Goal: Task Accomplishment & Management: Complete application form

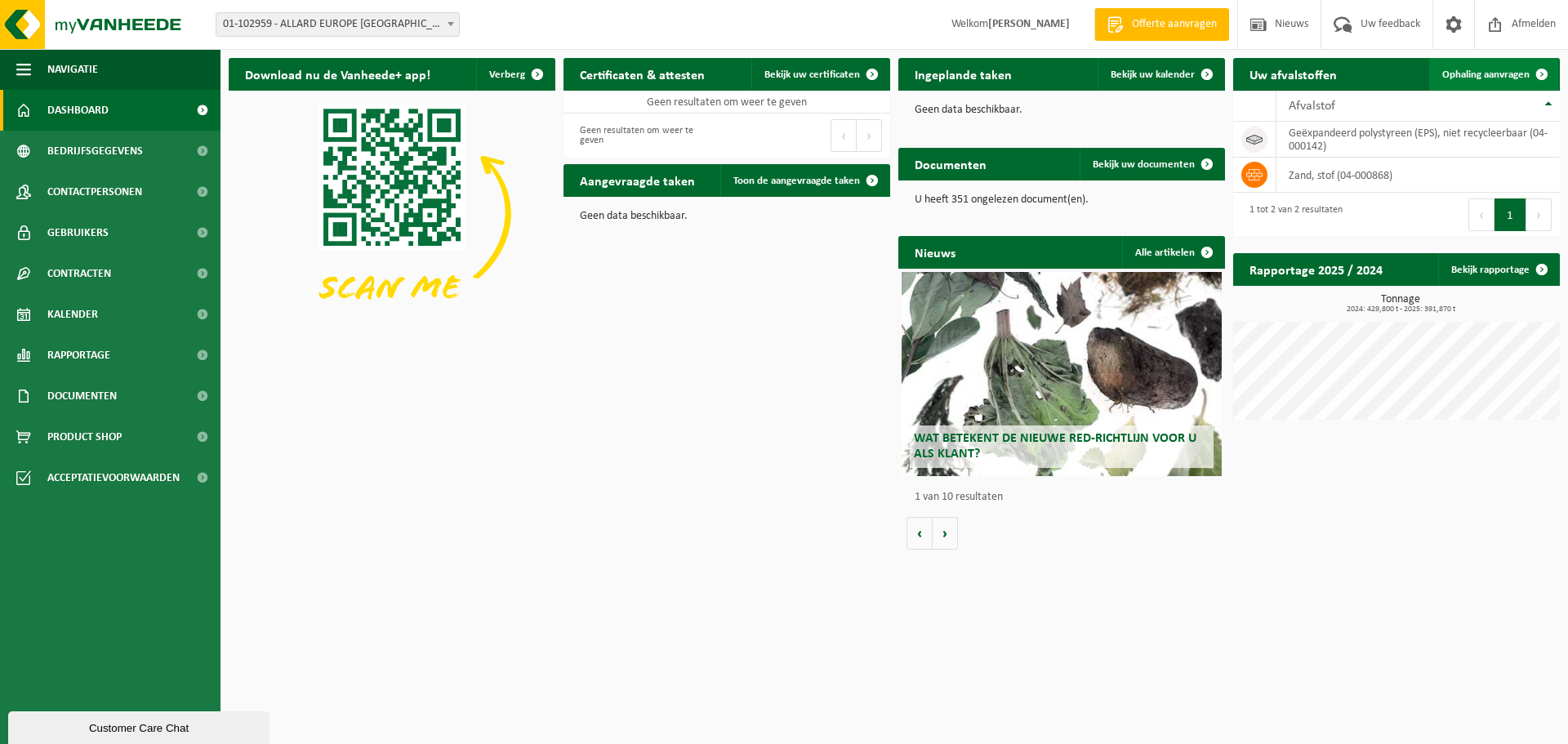
click at [1493, 77] on span "Ophaling aanvragen" at bounding box center [1485, 74] width 88 height 11
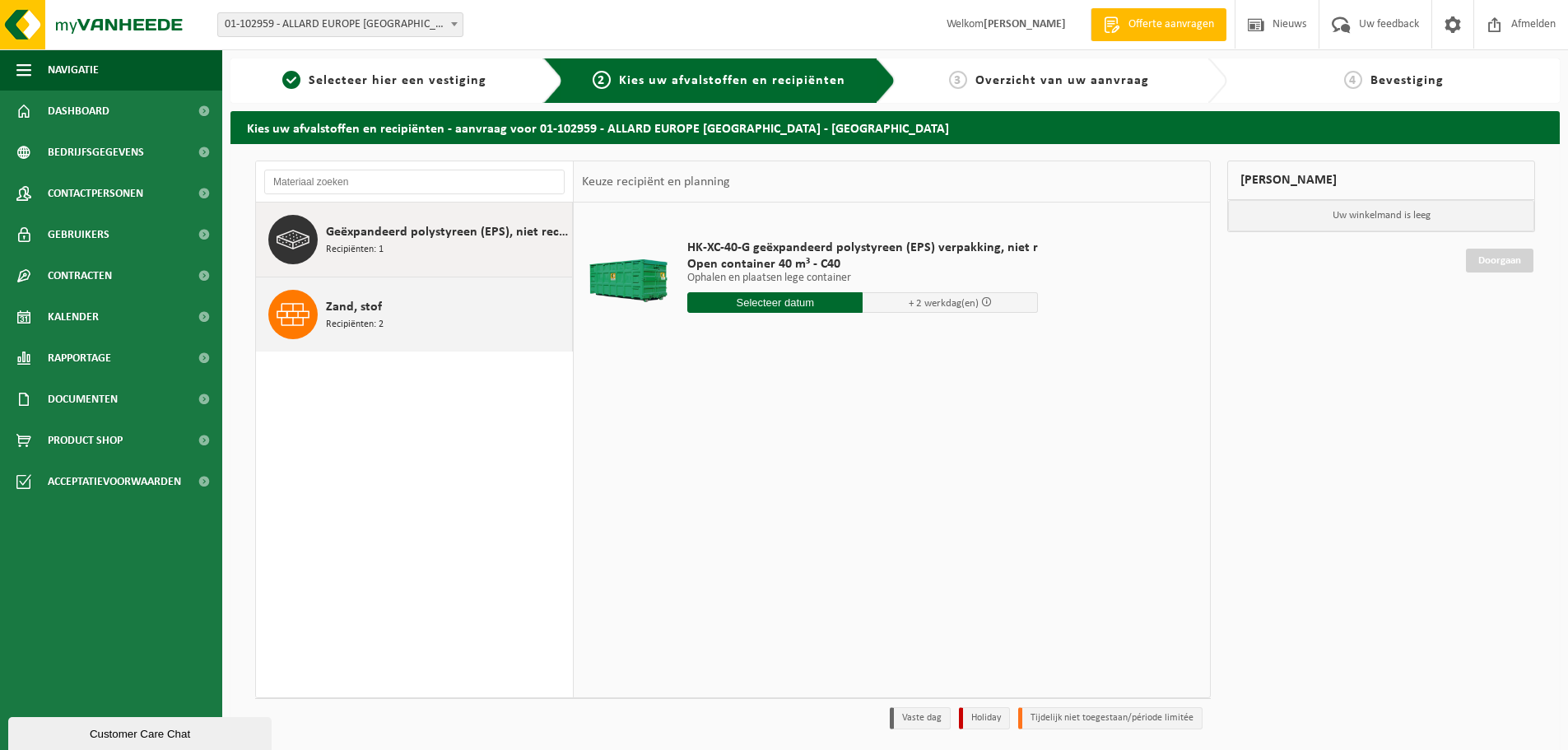
click at [437, 301] on div "Zand, stof Recipiënten: 2" at bounding box center [446, 314] width 242 height 49
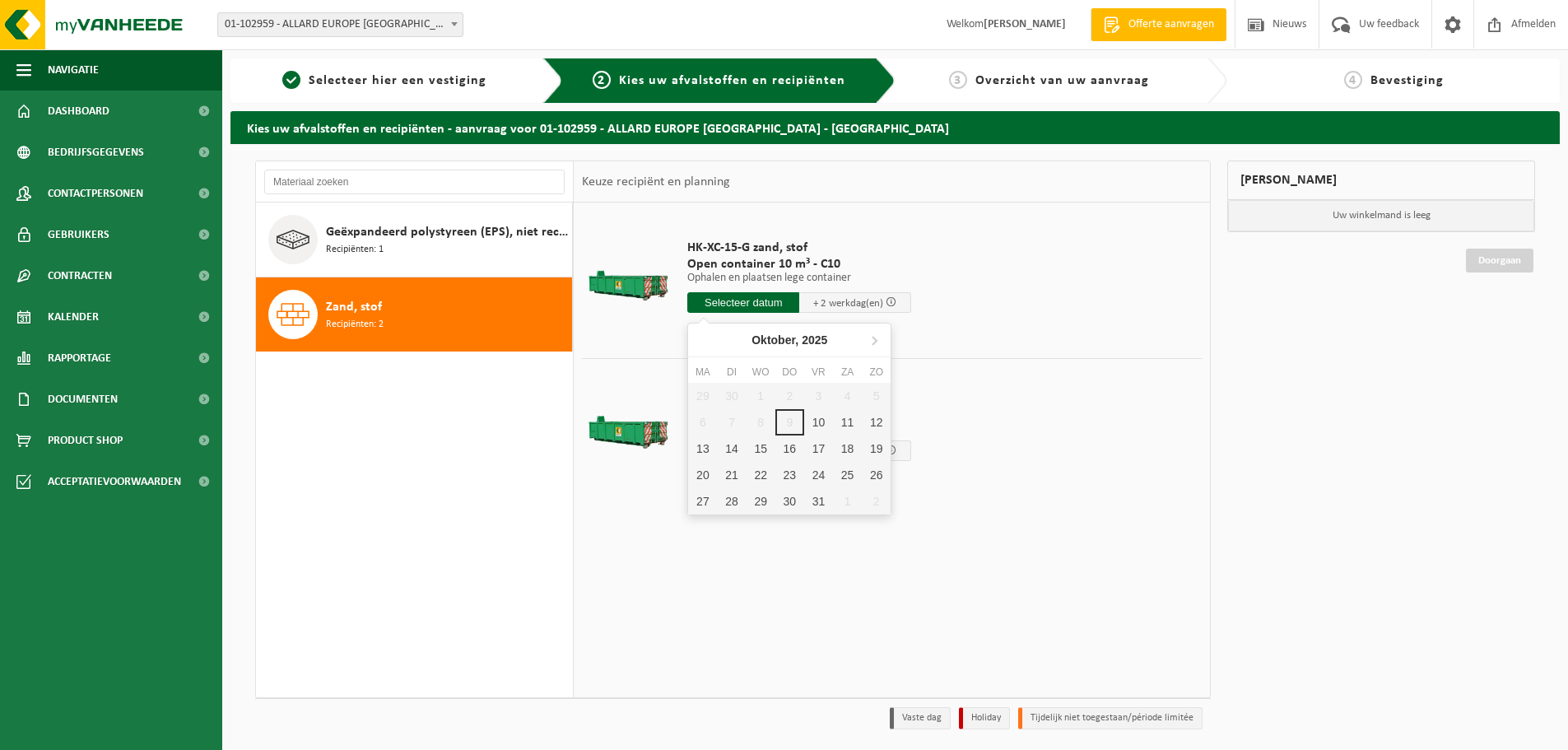
click at [757, 301] on input "text" at bounding box center [742, 302] width 112 height 20
click at [1165, 326] on td "HK-XC-15-G zand, stof Open container 10 m³ - C10 Ophalen en plaatsen lege conta…" at bounding box center [938, 279] width 527 height 139
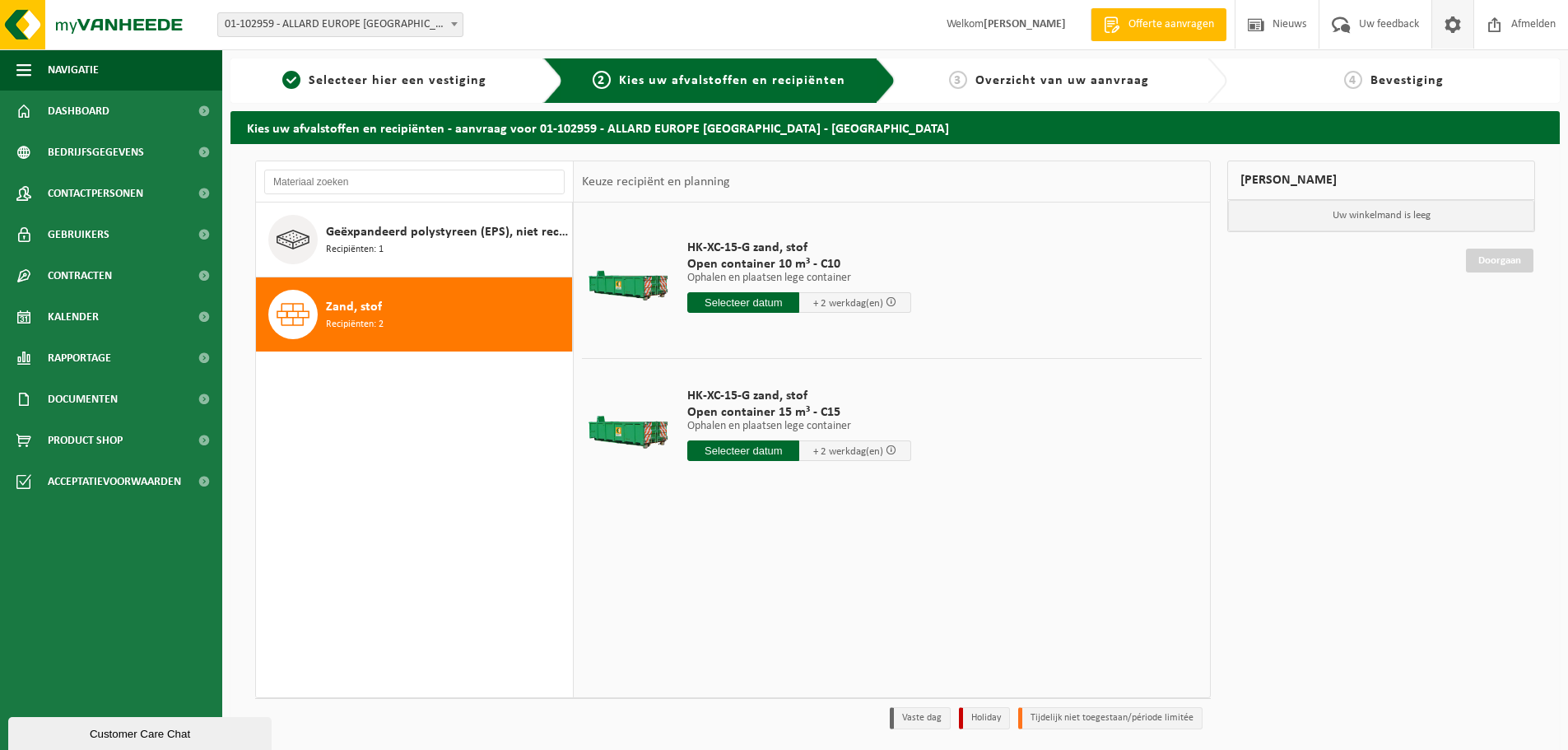
click at [1464, 27] on link at bounding box center [1452, 24] width 42 height 49
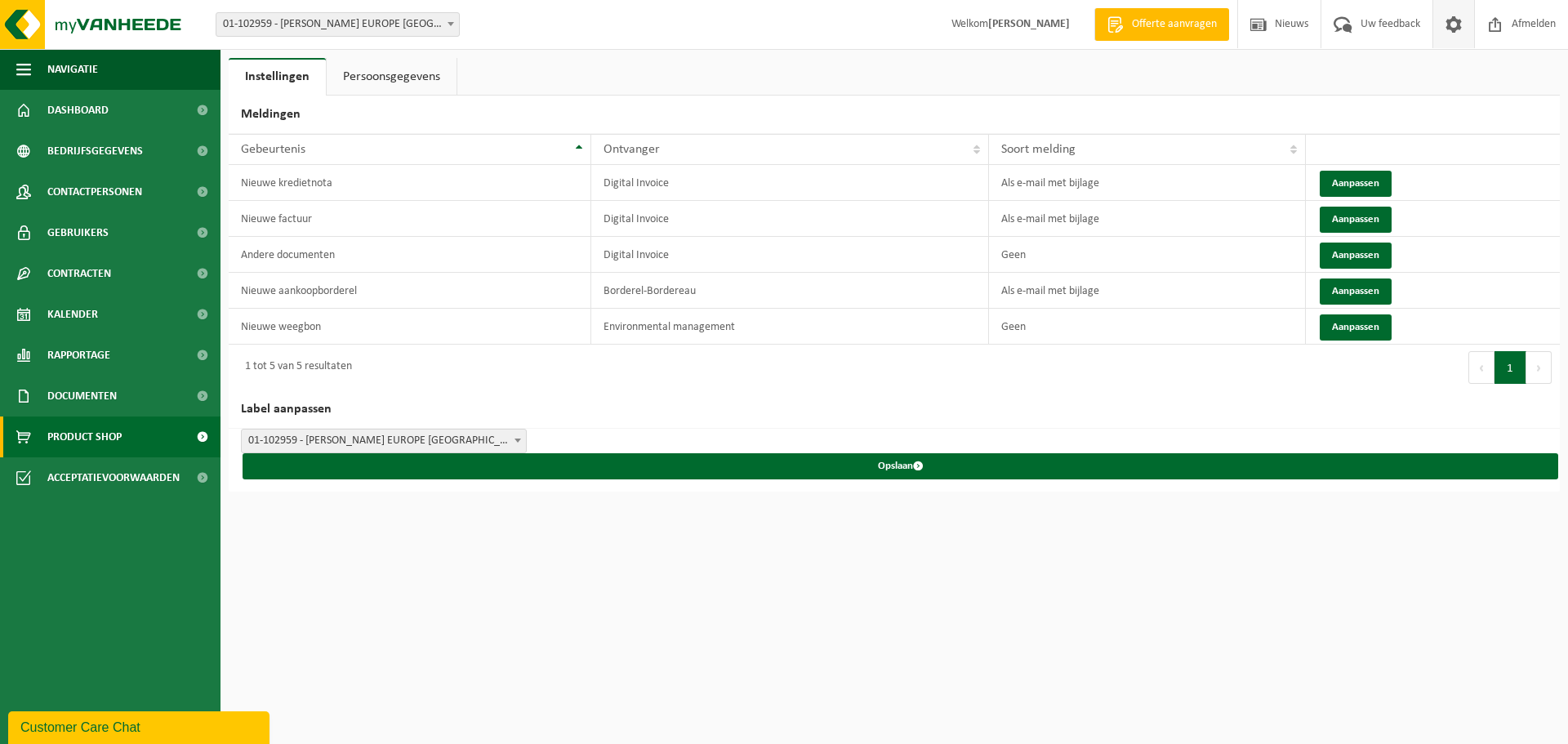
click at [113, 435] on span "Product Shop" at bounding box center [84, 437] width 74 height 40
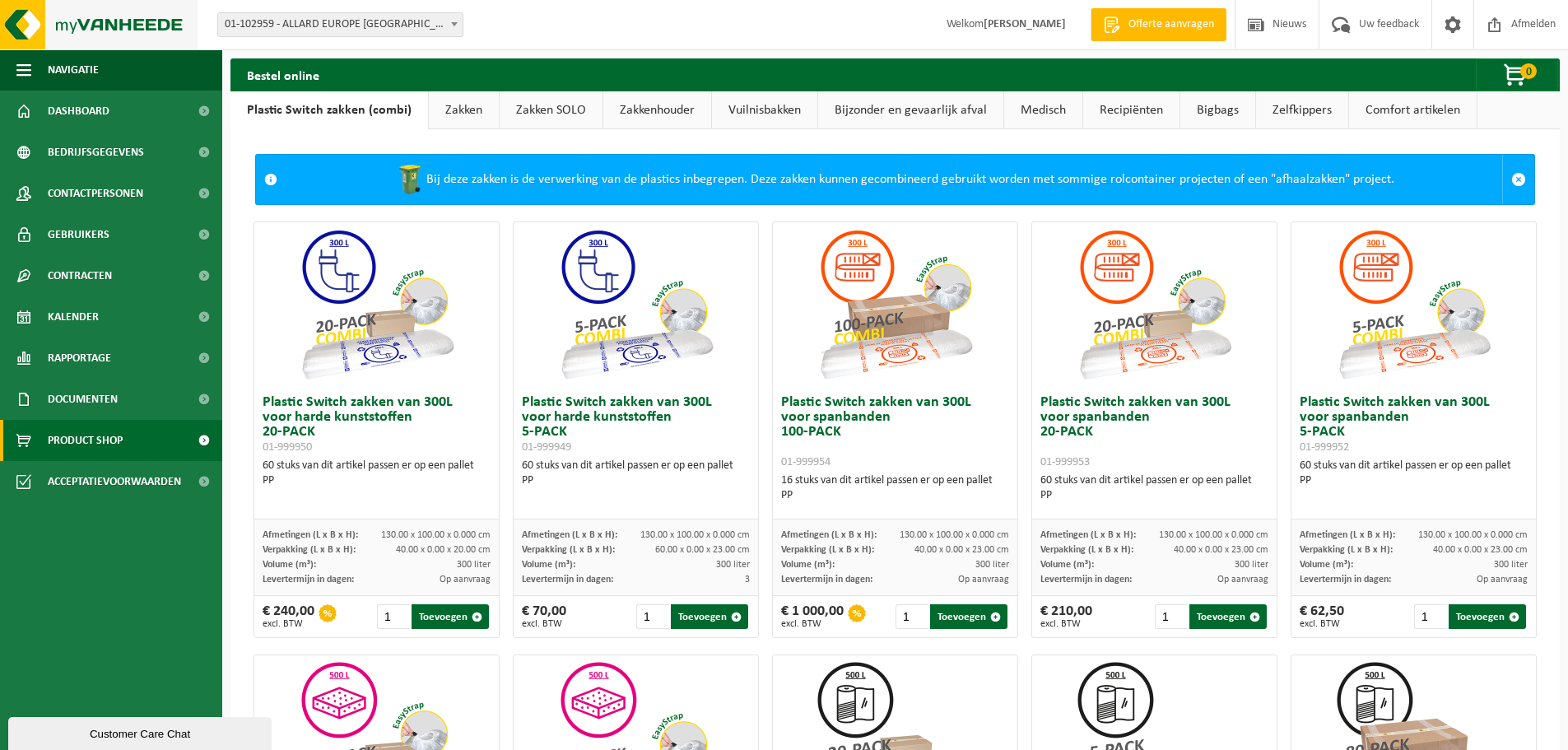
click at [112, 27] on img at bounding box center [99, 24] width 198 height 49
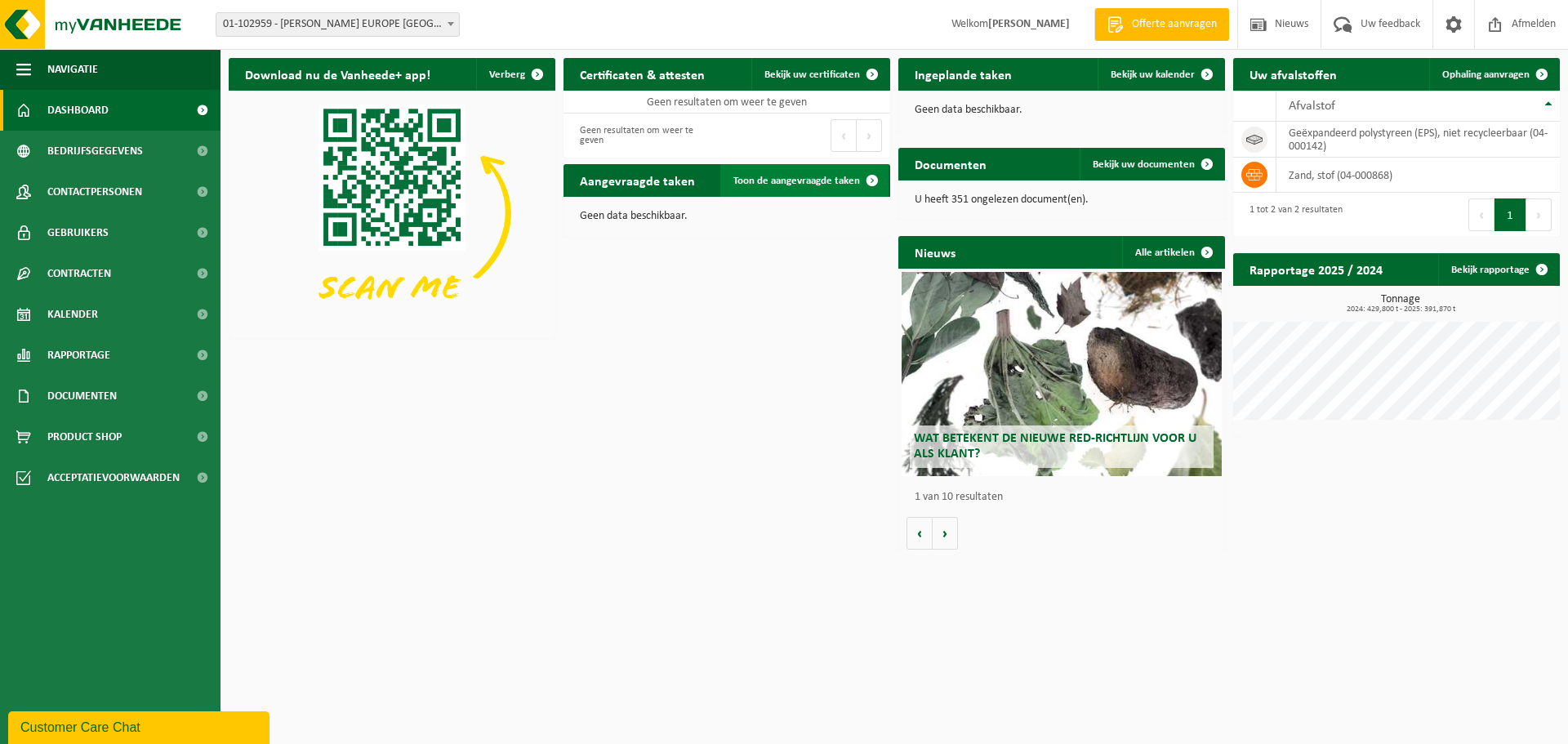
click at [802, 182] on span "Toon de aangevraagde taken" at bounding box center [796, 180] width 126 height 11
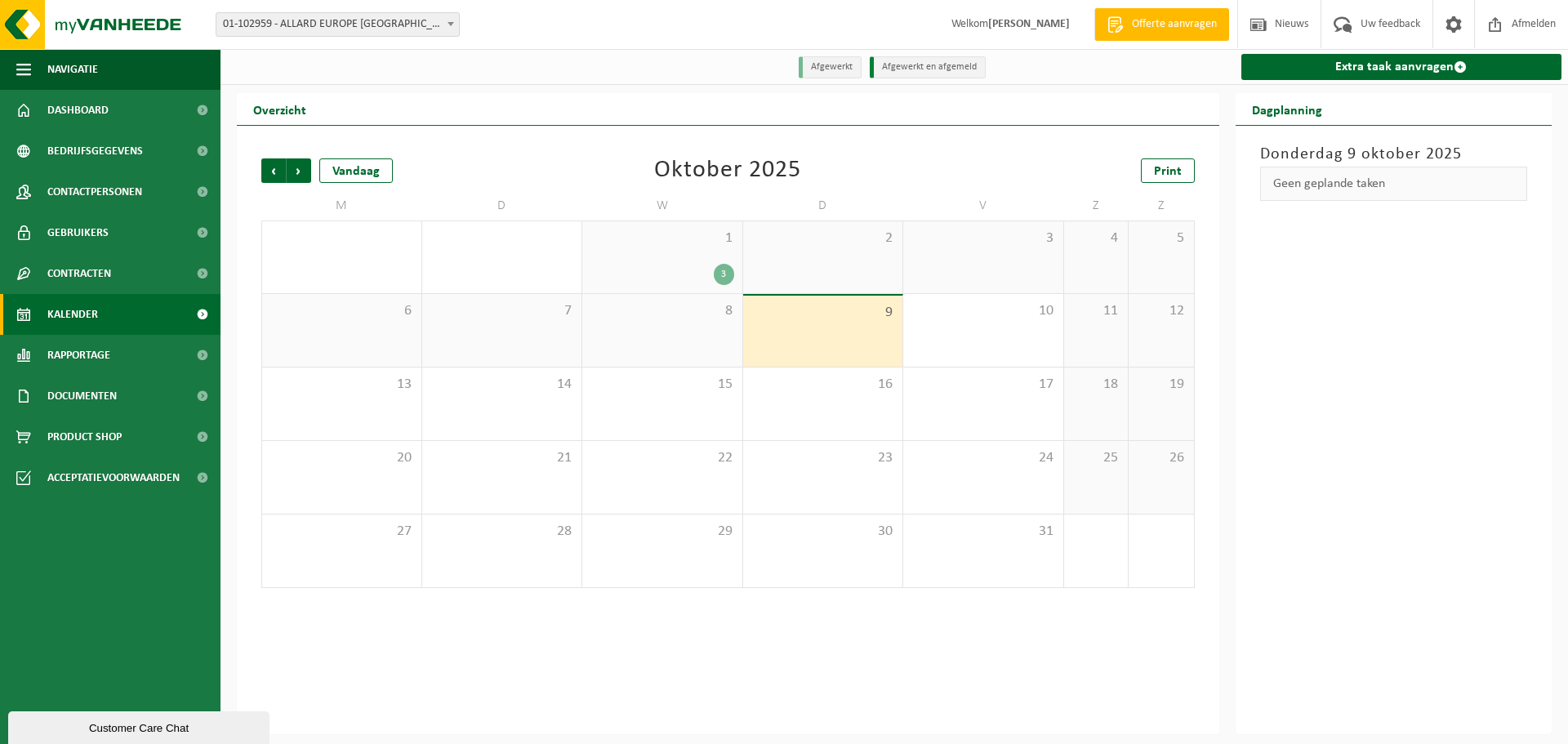
click at [727, 276] on div "3" at bounding box center [723, 274] width 20 height 21
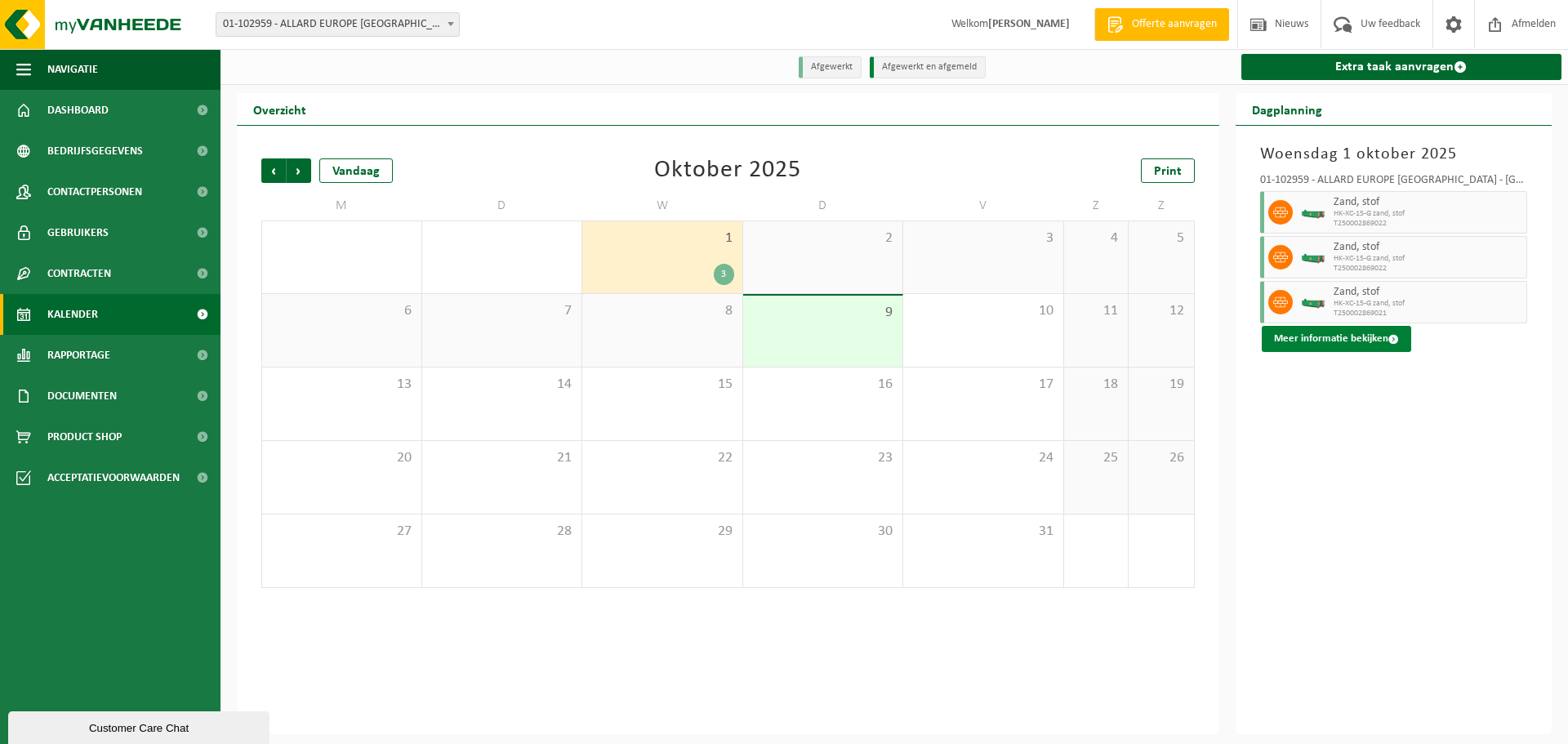
click at [1368, 328] on button "Meer informatie bekijken" at bounding box center [1336, 338] width 149 height 26
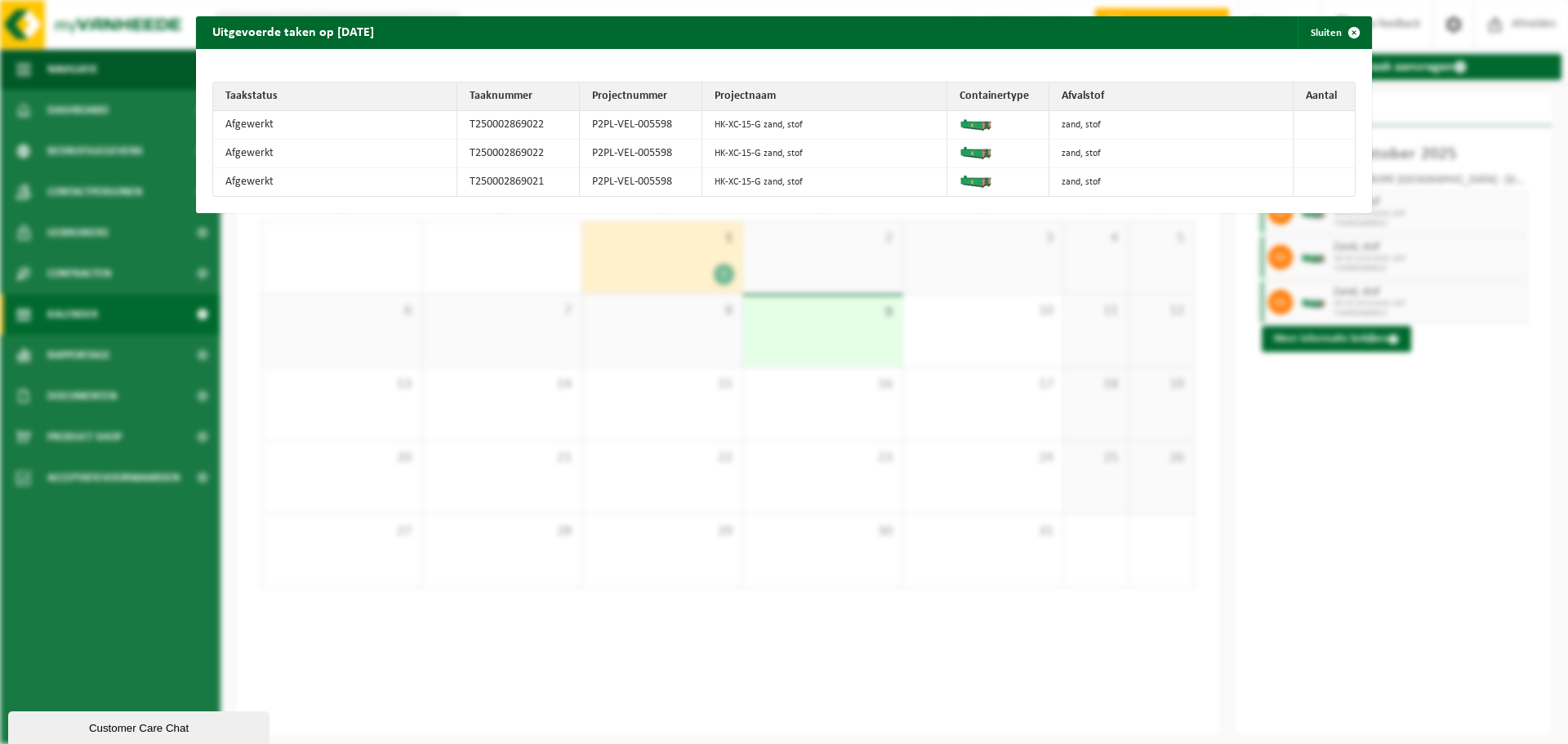
click at [1377, 432] on div "Uitgevoerde taken op 2025-10-01 Sluiten Taakstatus Taaknummer Projectnummer Pro…" at bounding box center [784, 372] width 1568 height 744
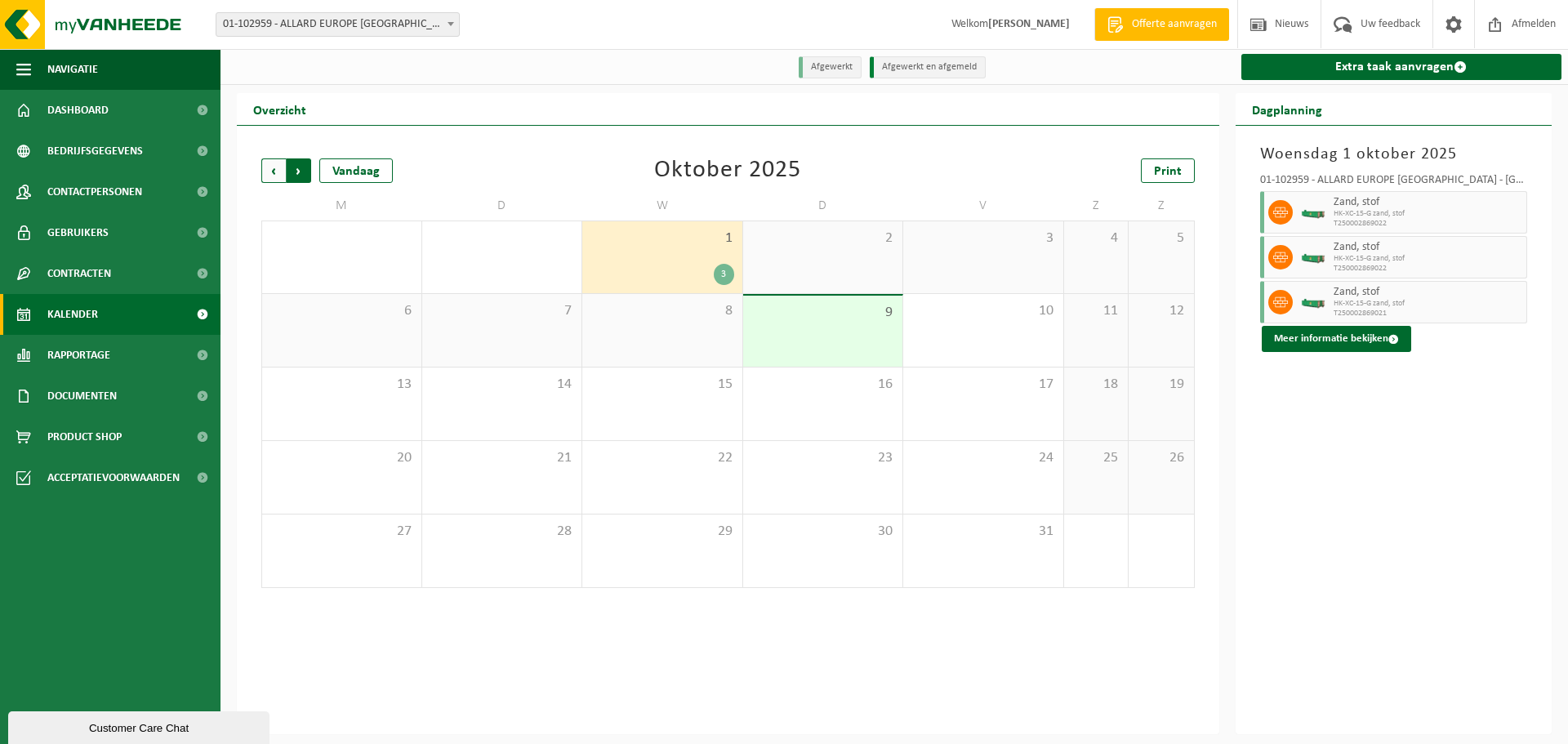
click at [278, 170] on span "Vorige" at bounding box center [272, 170] width 24 height 24
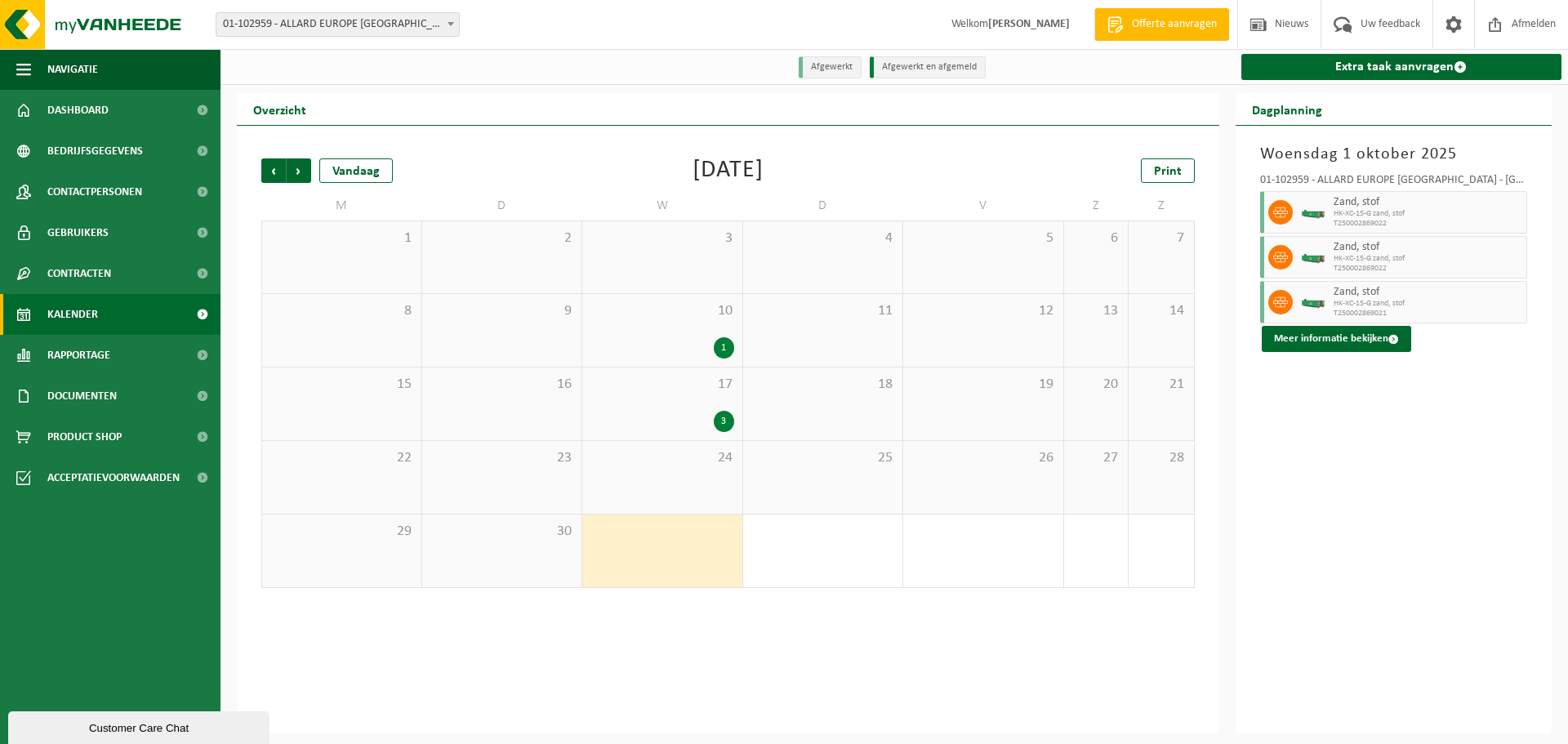
click at [717, 418] on div "3" at bounding box center [723, 422] width 20 height 21
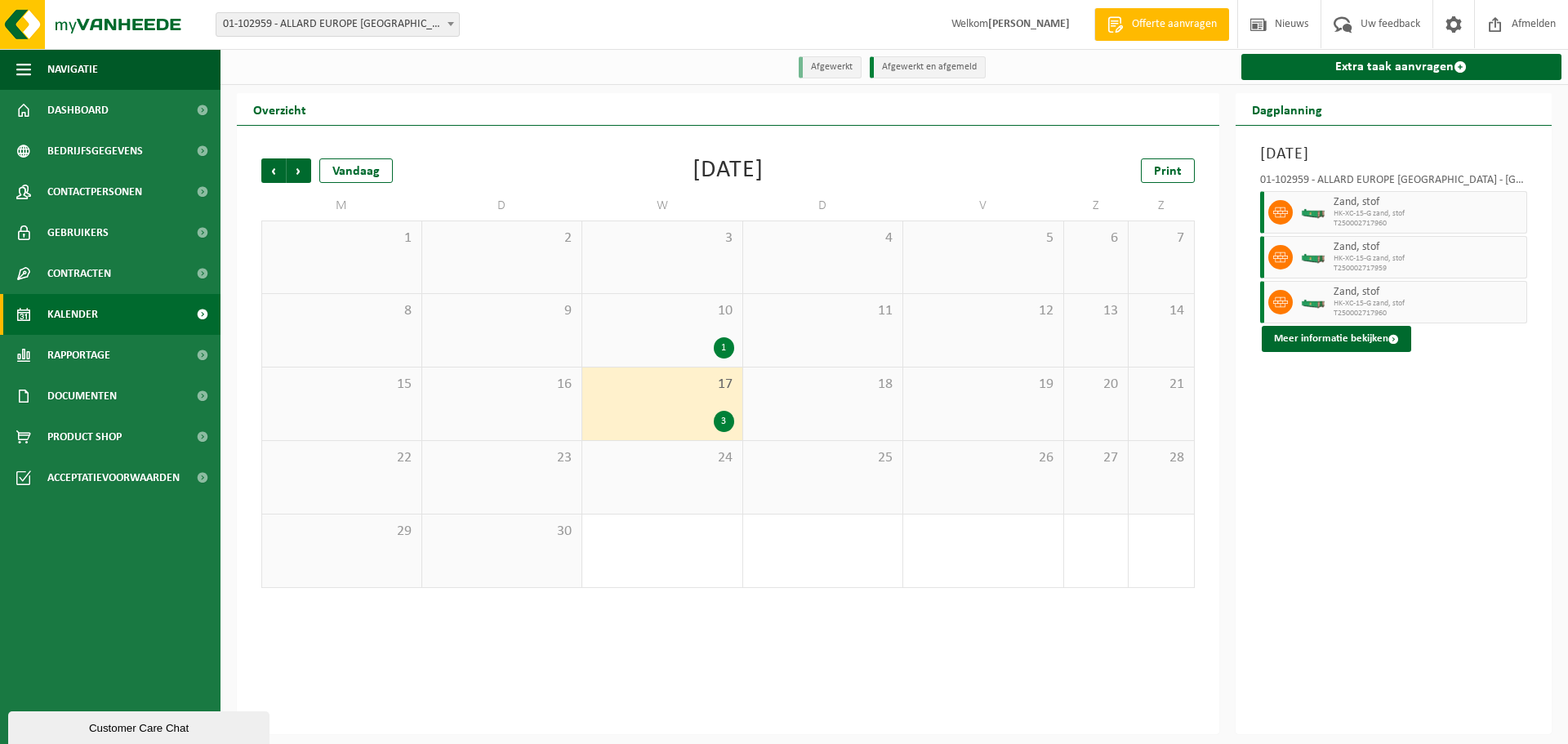
click at [722, 343] on div "1" at bounding box center [723, 347] width 20 height 21
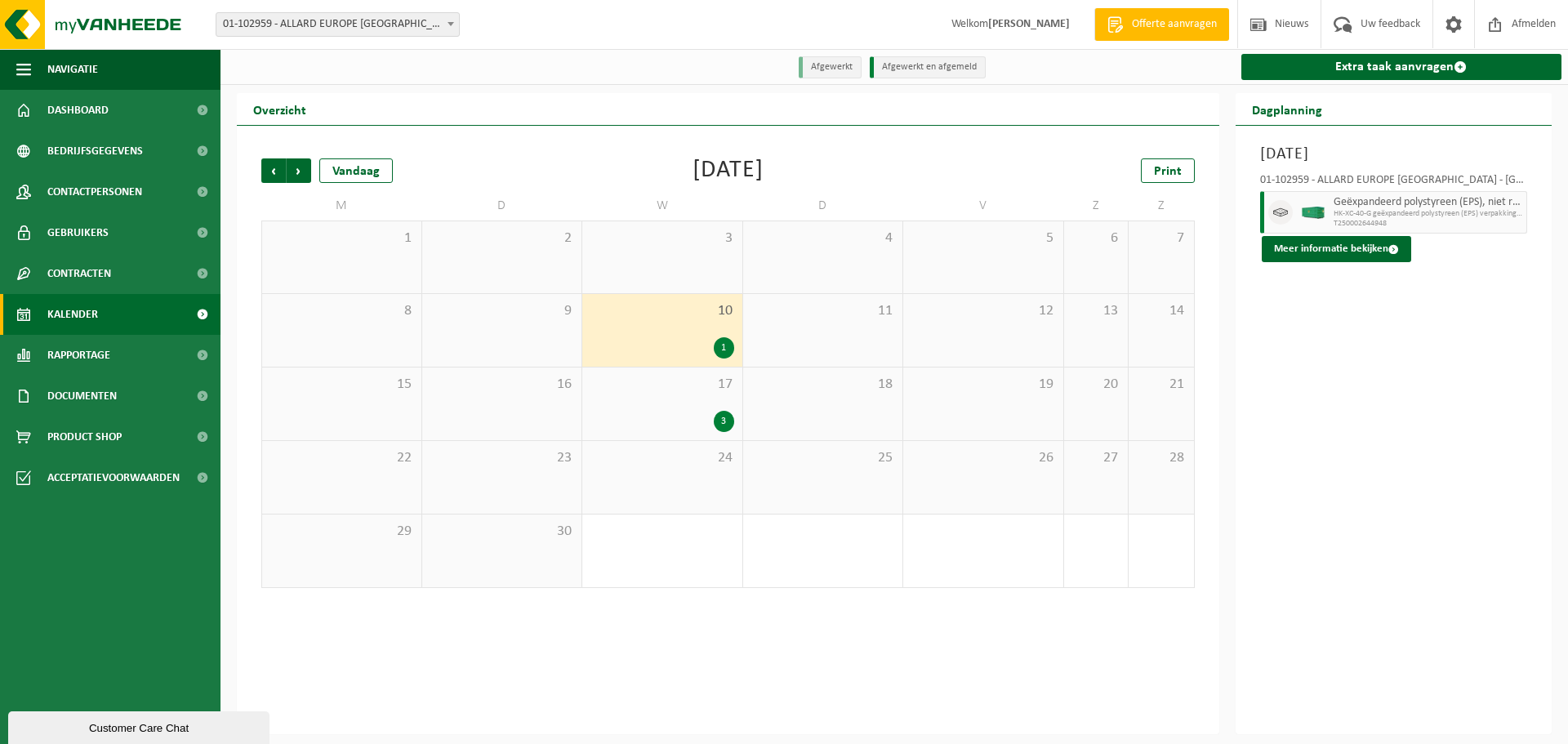
click at [724, 423] on div "3" at bounding box center [723, 422] width 20 height 21
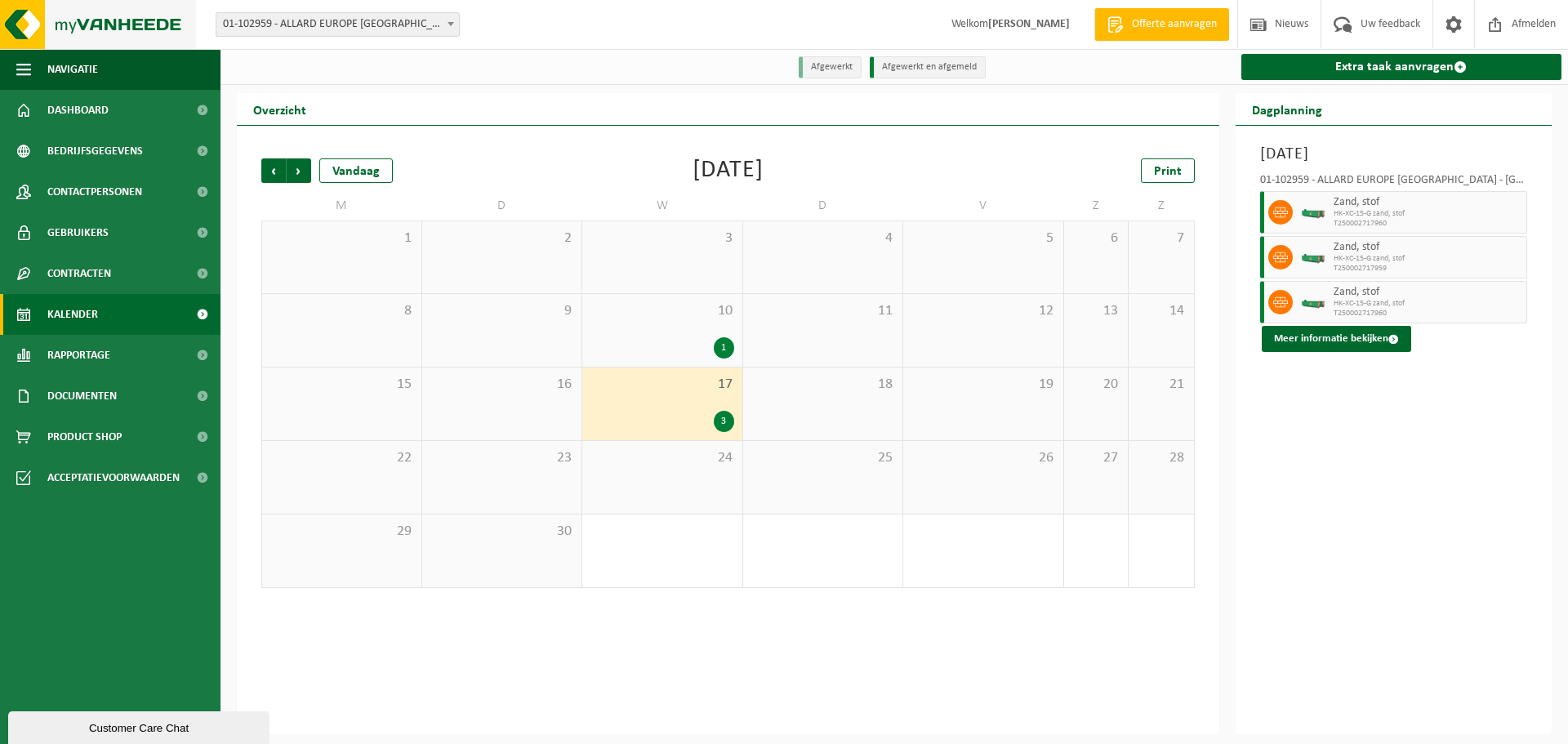
click at [24, 26] on img at bounding box center [98, 24] width 196 height 49
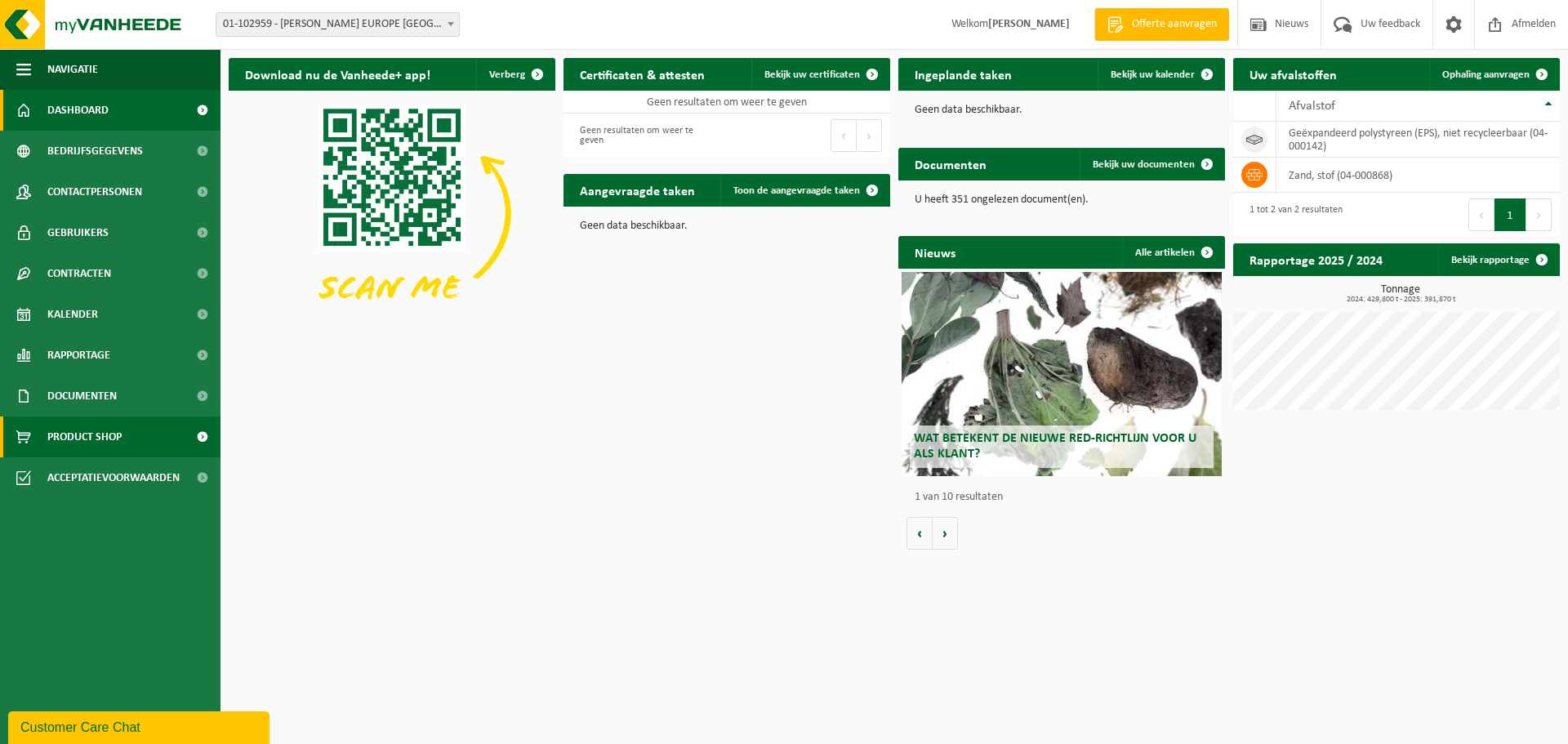
click at [90, 433] on span "Product Shop" at bounding box center [84, 437] width 74 height 40
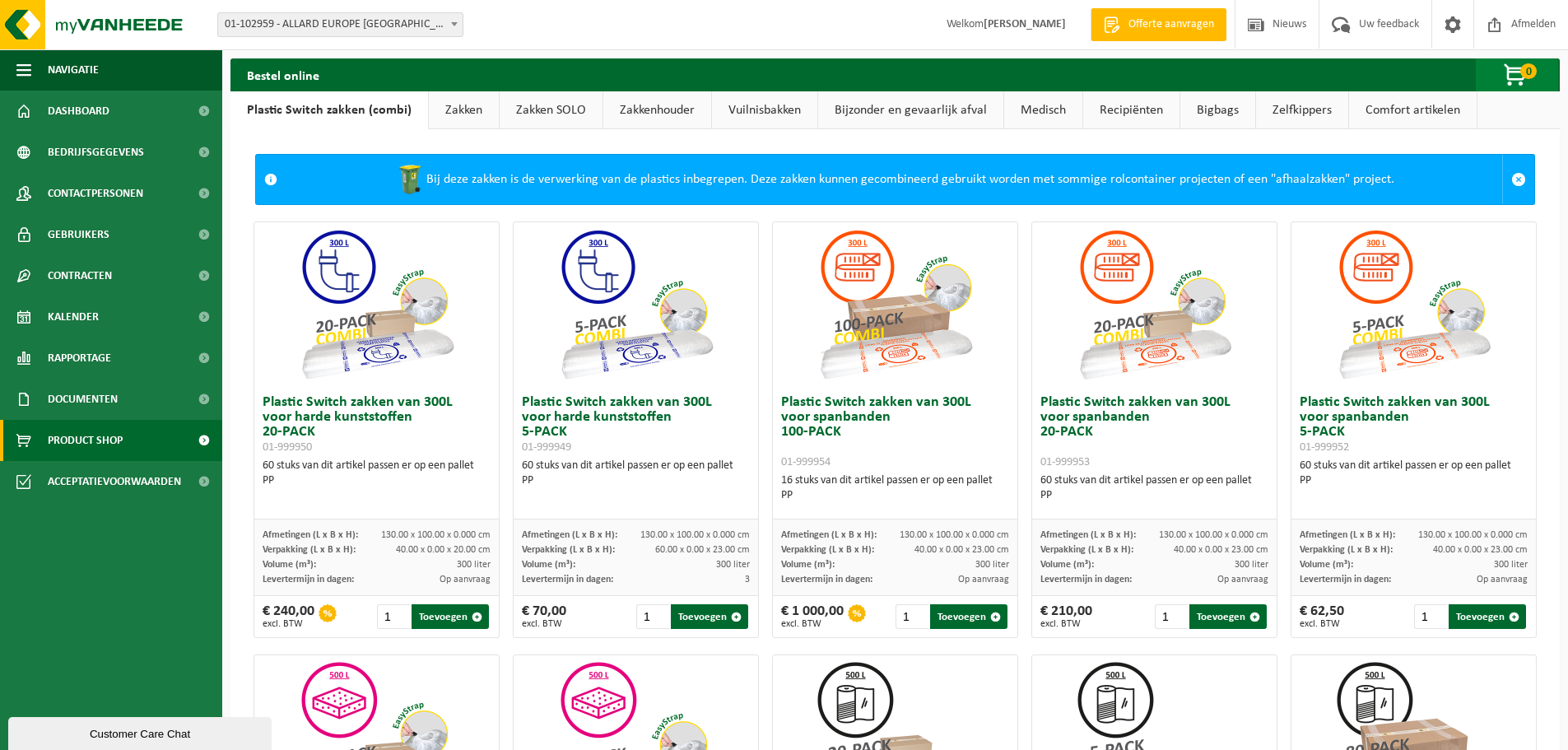
click at [1511, 76] on span "button" at bounding box center [1516, 76] width 82 height 33
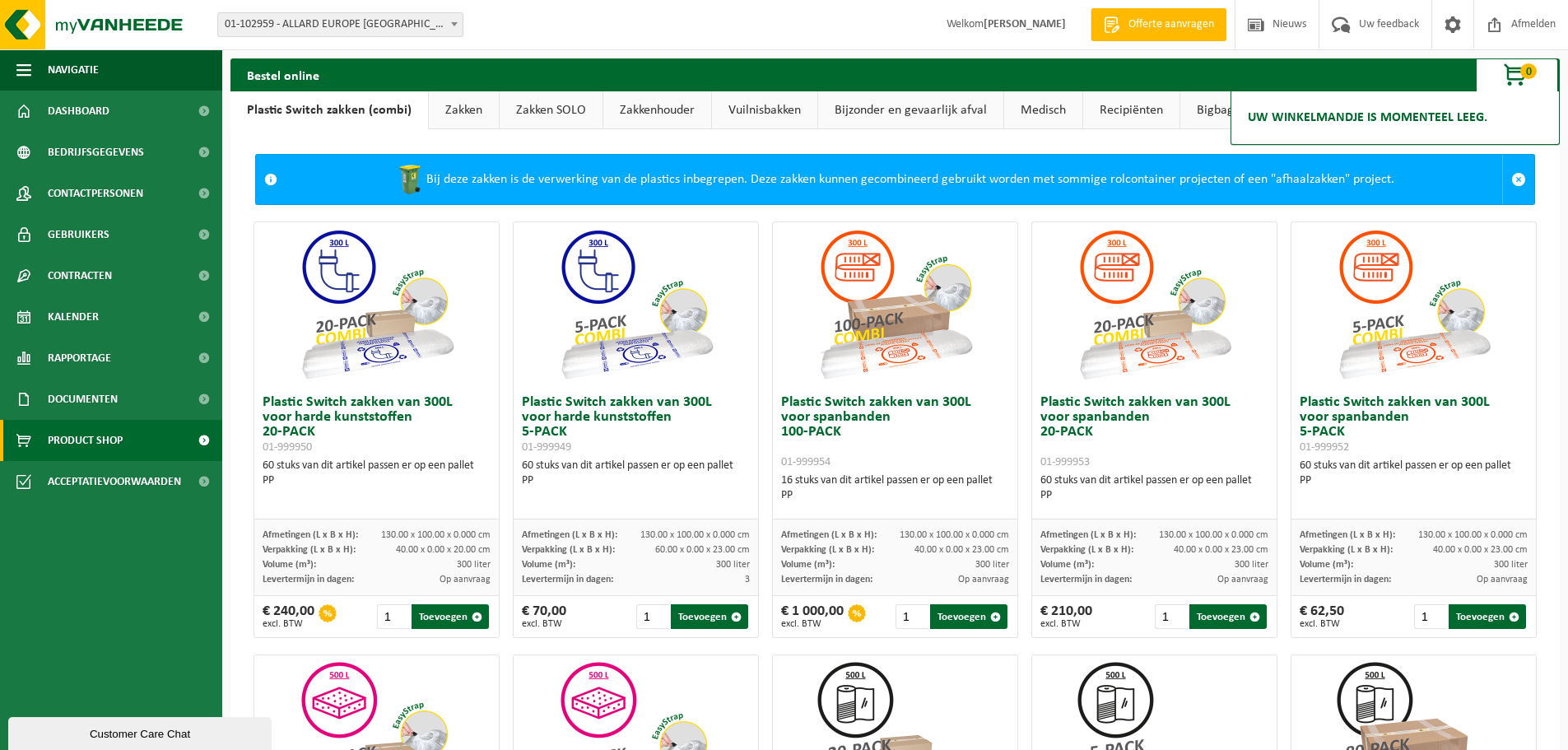
click at [1521, 79] on span "button" at bounding box center [1516, 76] width 82 height 33
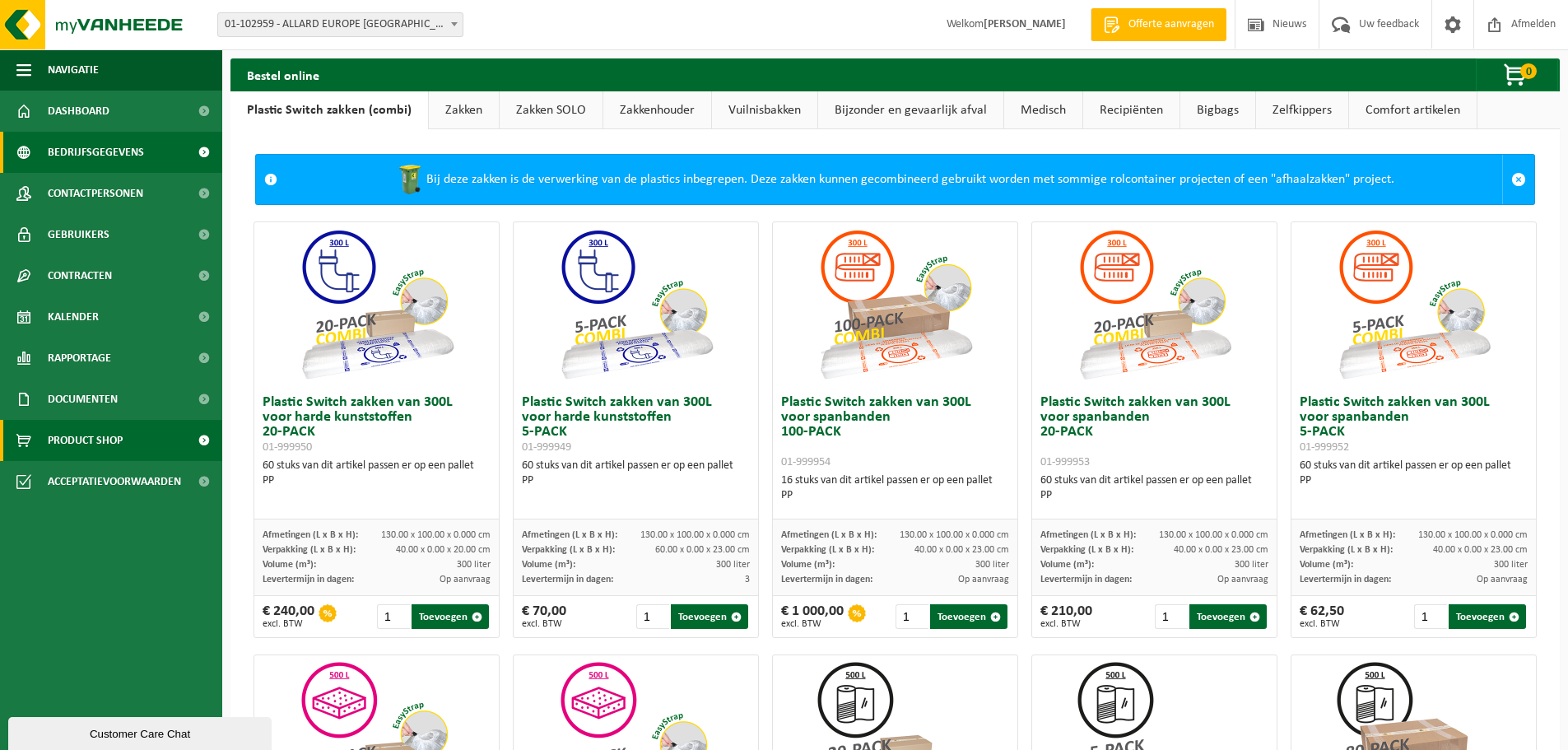
click at [116, 149] on span "Bedrijfsgegevens" at bounding box center [95, 152] width 96 height 41
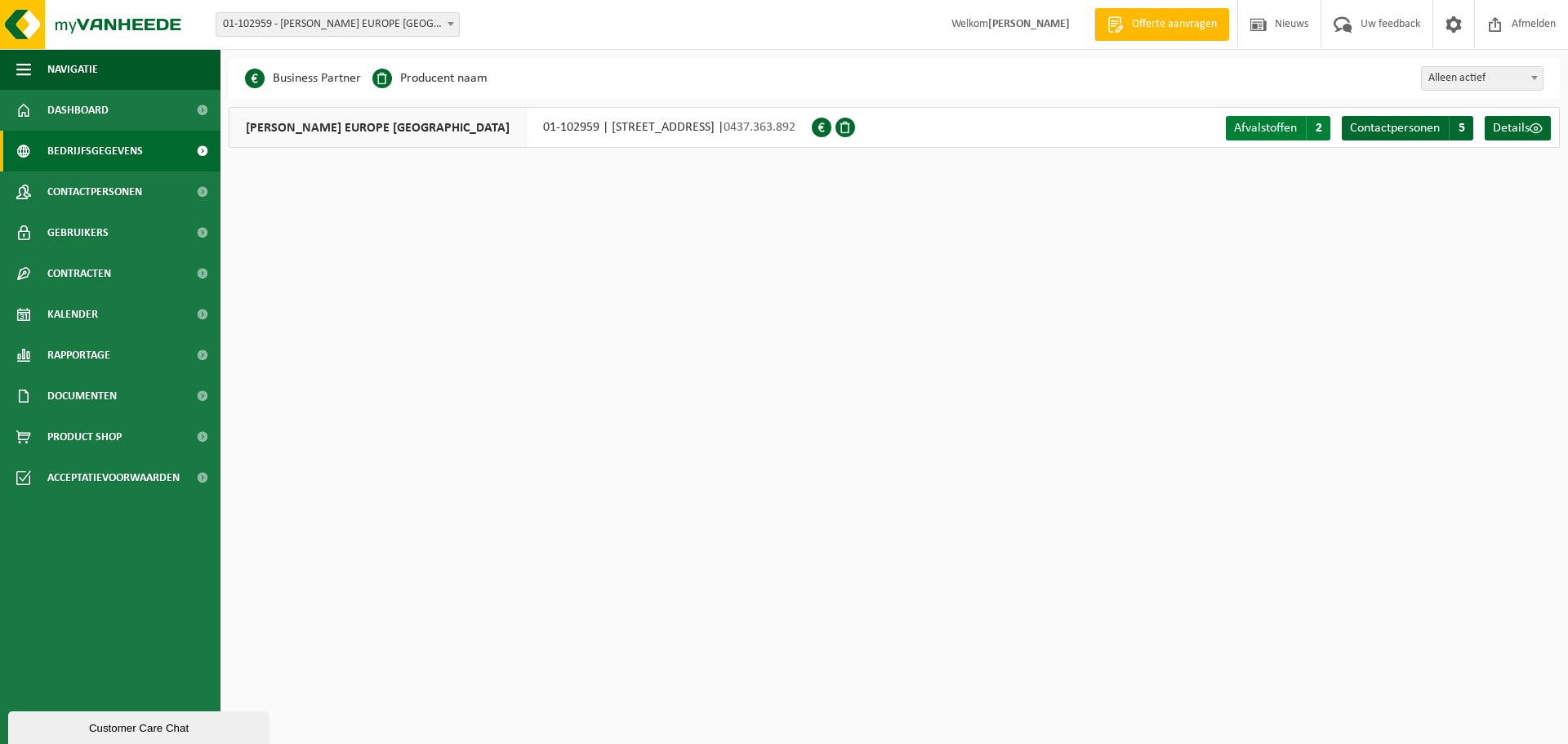
click at [1307, 131] on span "2" at bounding box center [1317, 127] width 24 height 24
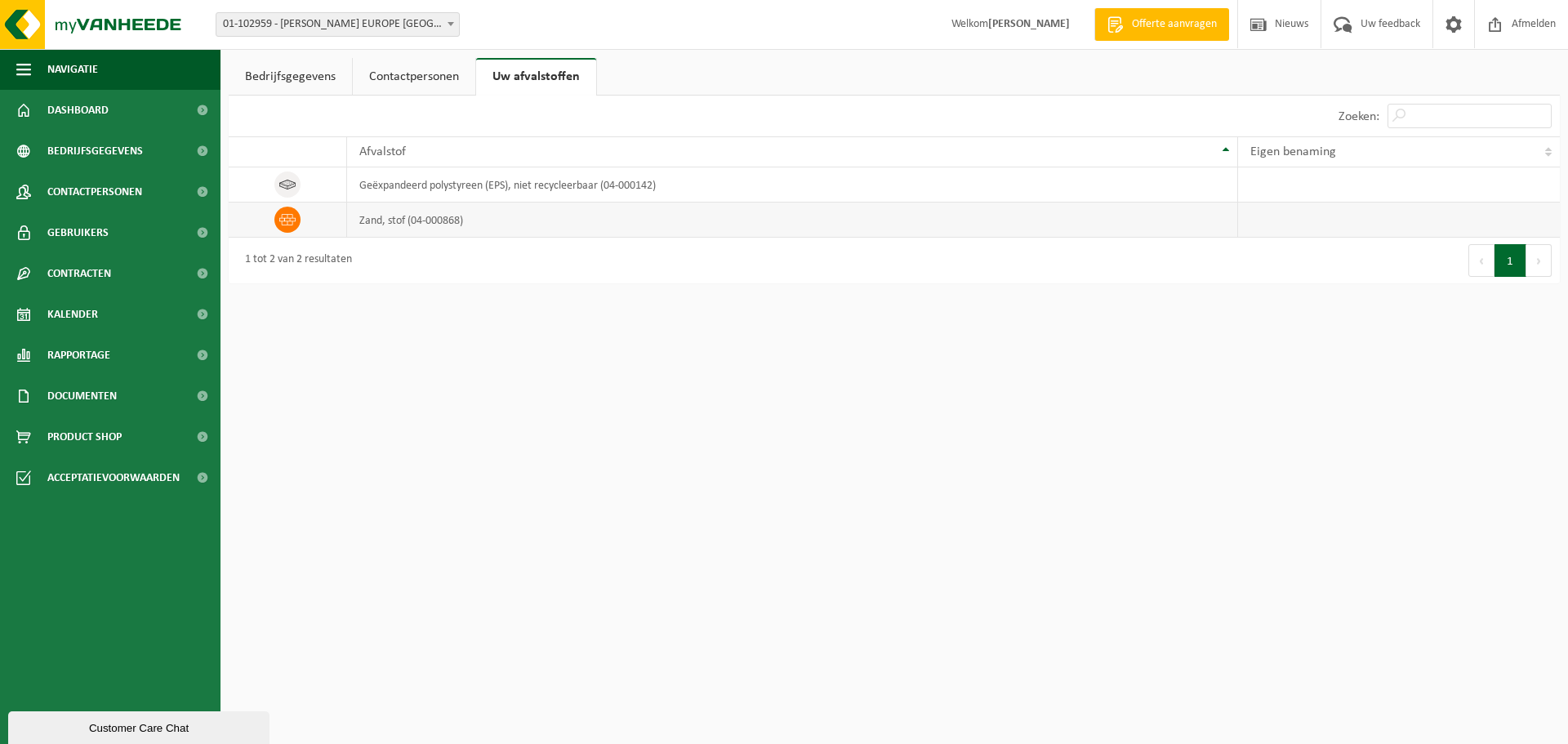
click at [448, 220] on td "zand, stof (04-000868)" at bounding box center [792, 219] width 890 height 35
click at [88, 31] on img at bounding box center [98, 24] width 196 height 49
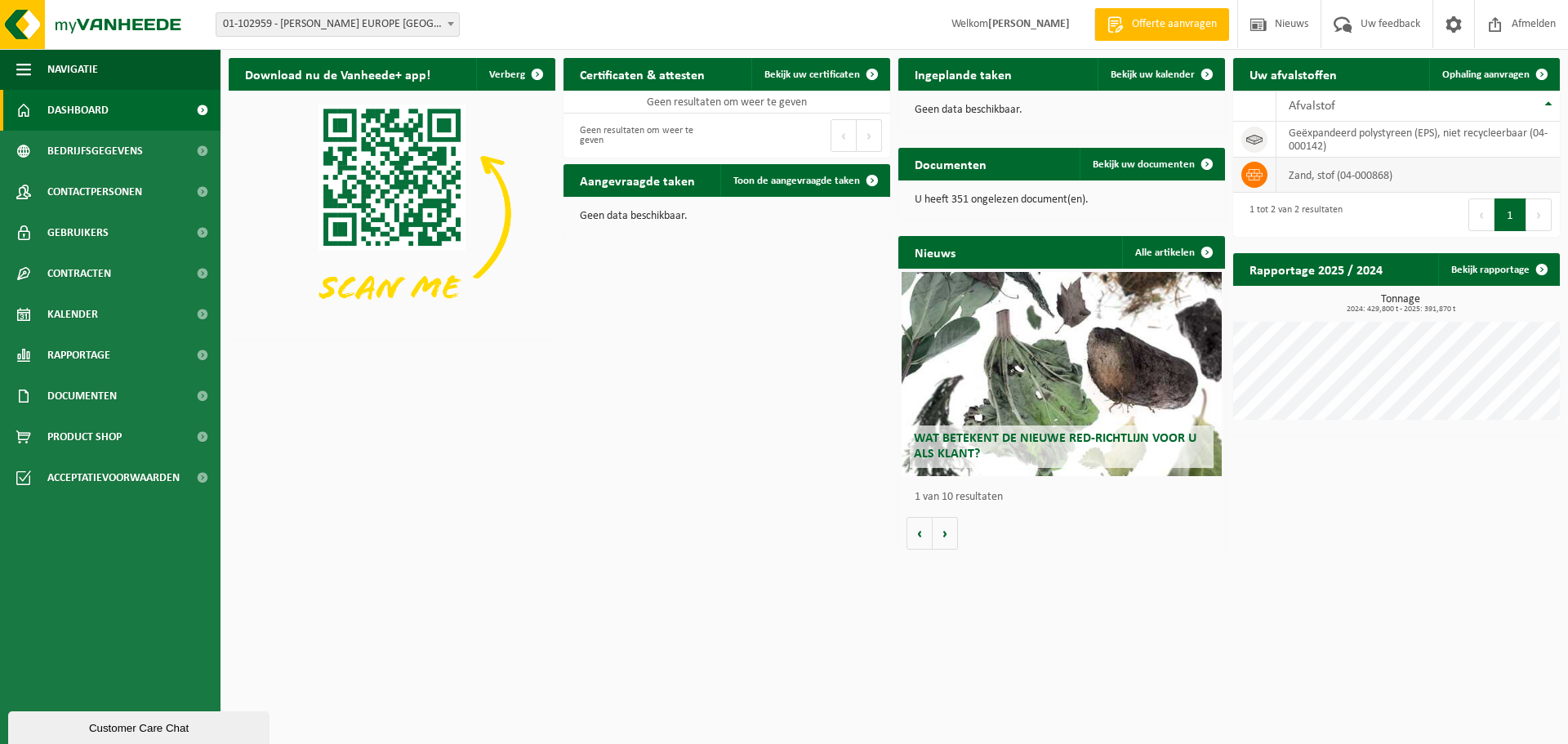
click at [1275, 176] on td at bounding box center [1254, 175] width 43 height 35
click at [1482, 81] on link "Ophaling aanvragen" at bounding box center [1493, 74] width 129 height 33
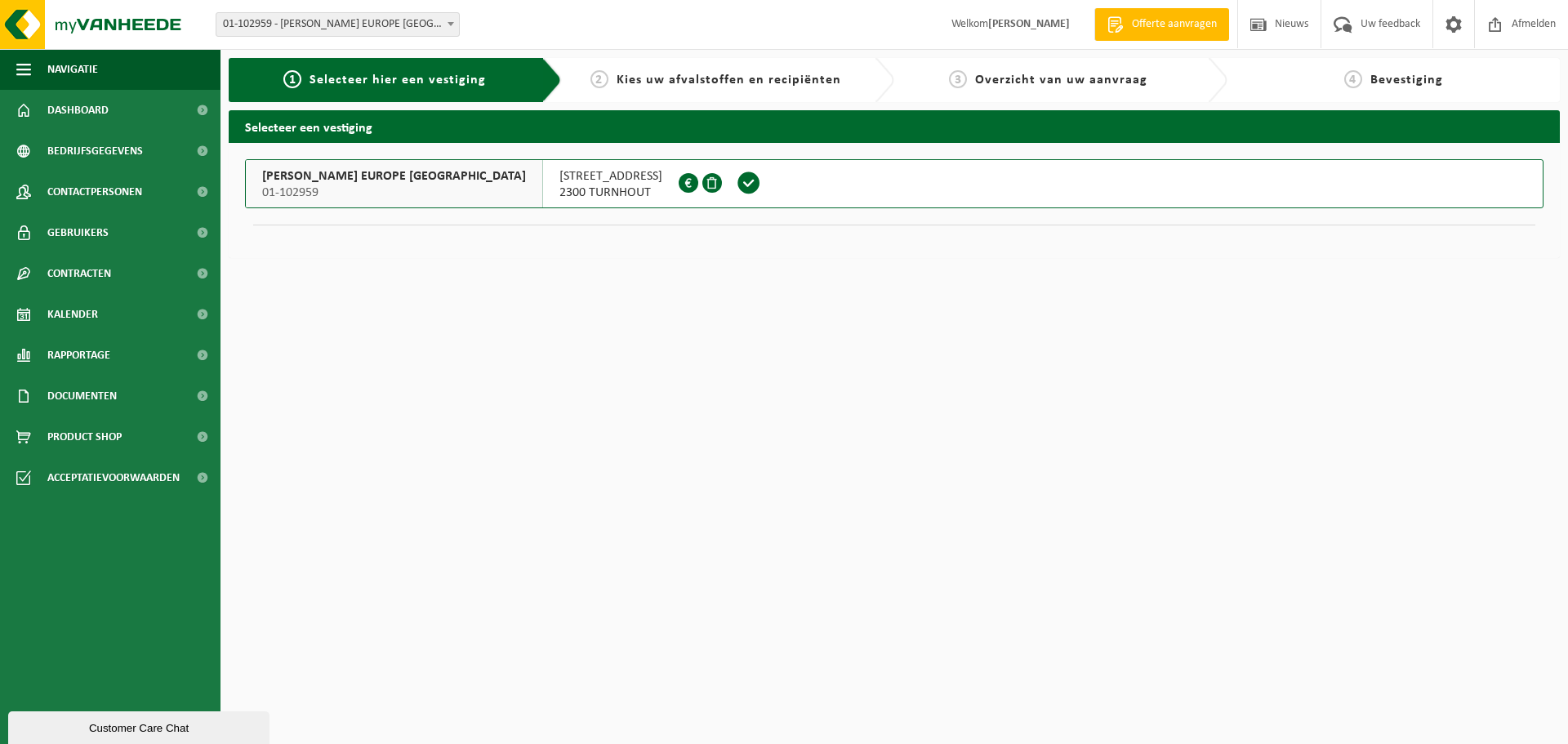
click at [736, 188] on span at bounding box center [748, 182] width 24 height 24
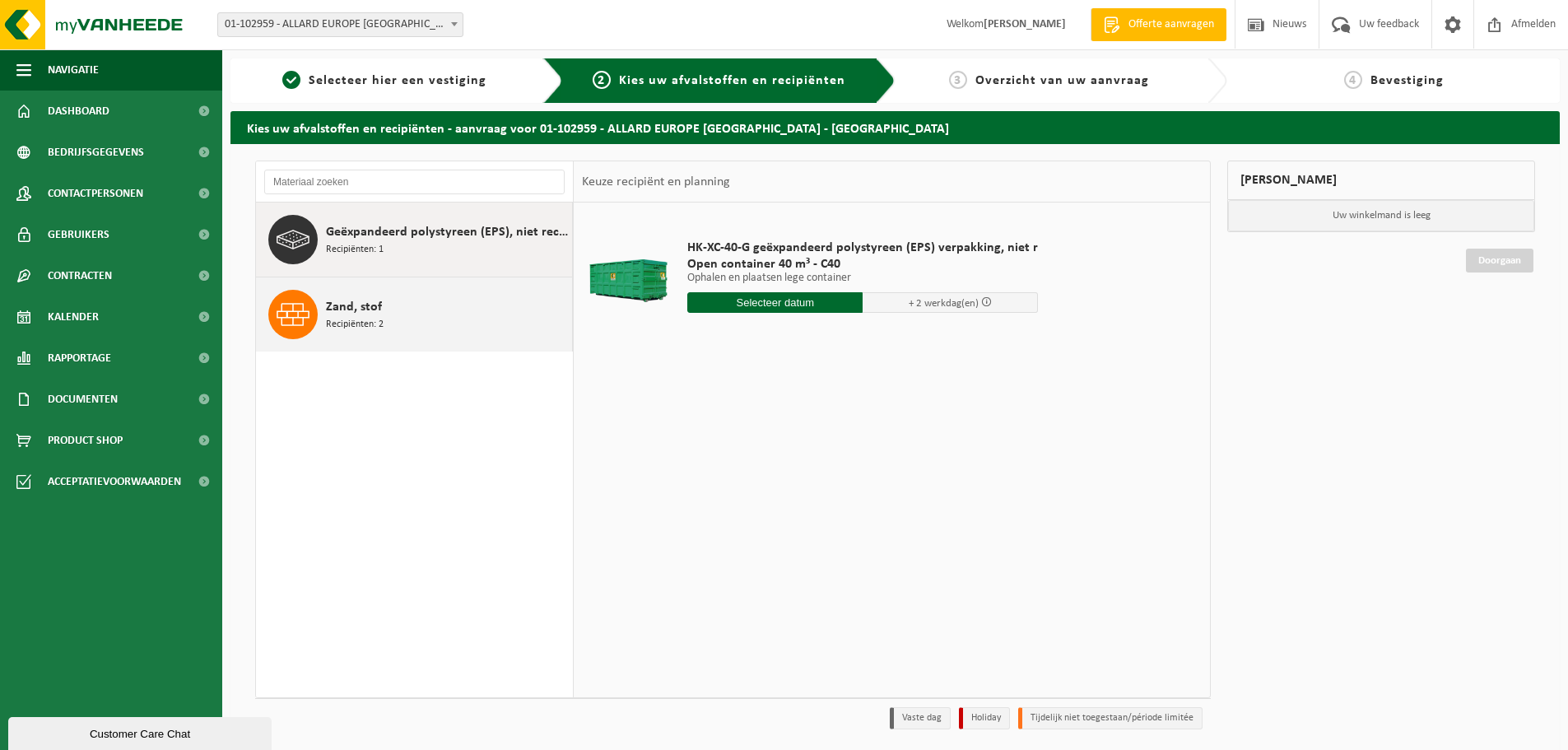
click at [452, 296] on div "Zand, stof Recipiënten: 2" at bounding box center [446, 314] width 242 height 49
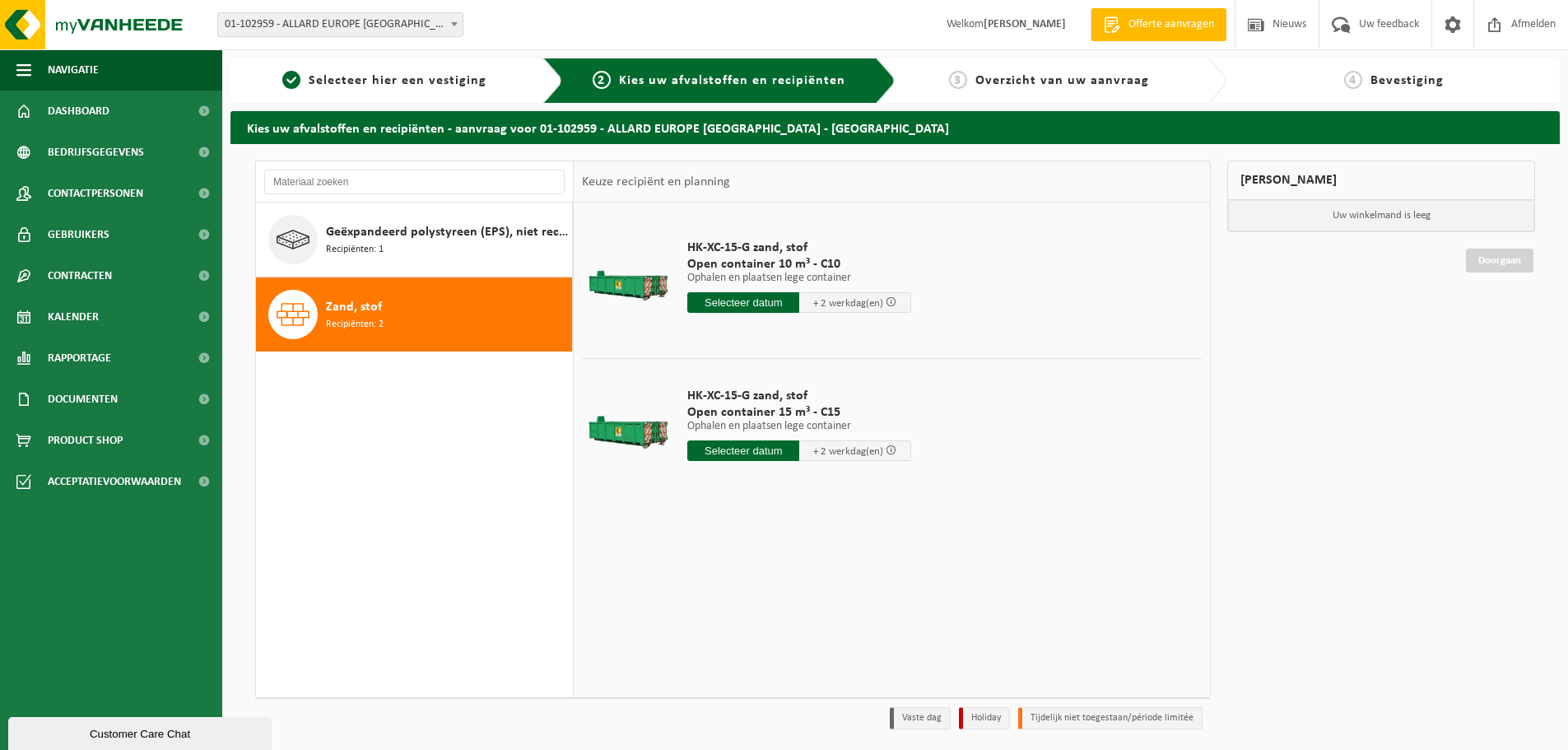
click at [767, 303] on input "text" at bounding box center [742, 302] width 112 height 20
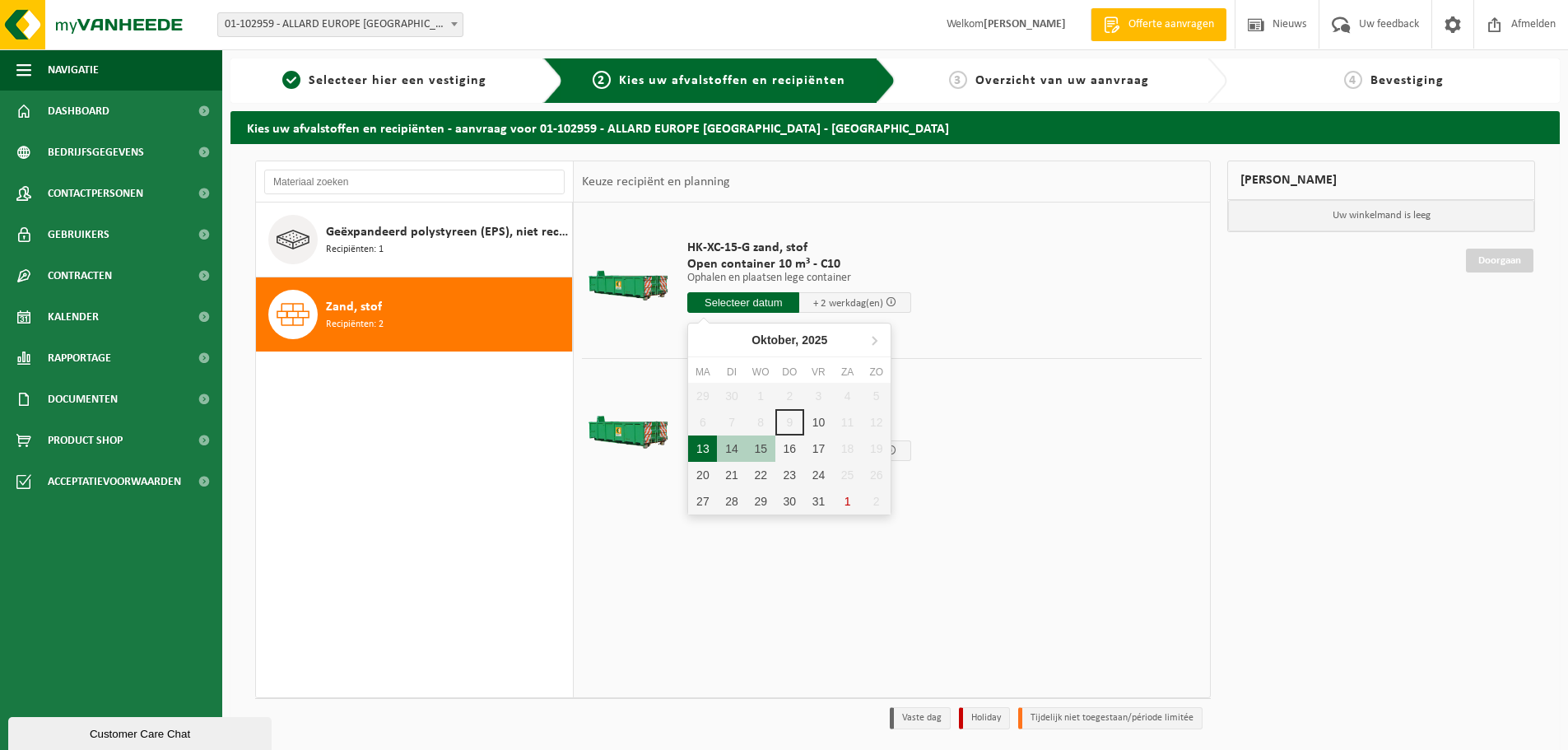
click at [702, 443] on div "13" at bounding box center [702, 448] width 29 height 26
type input "Van 2025-10-13"
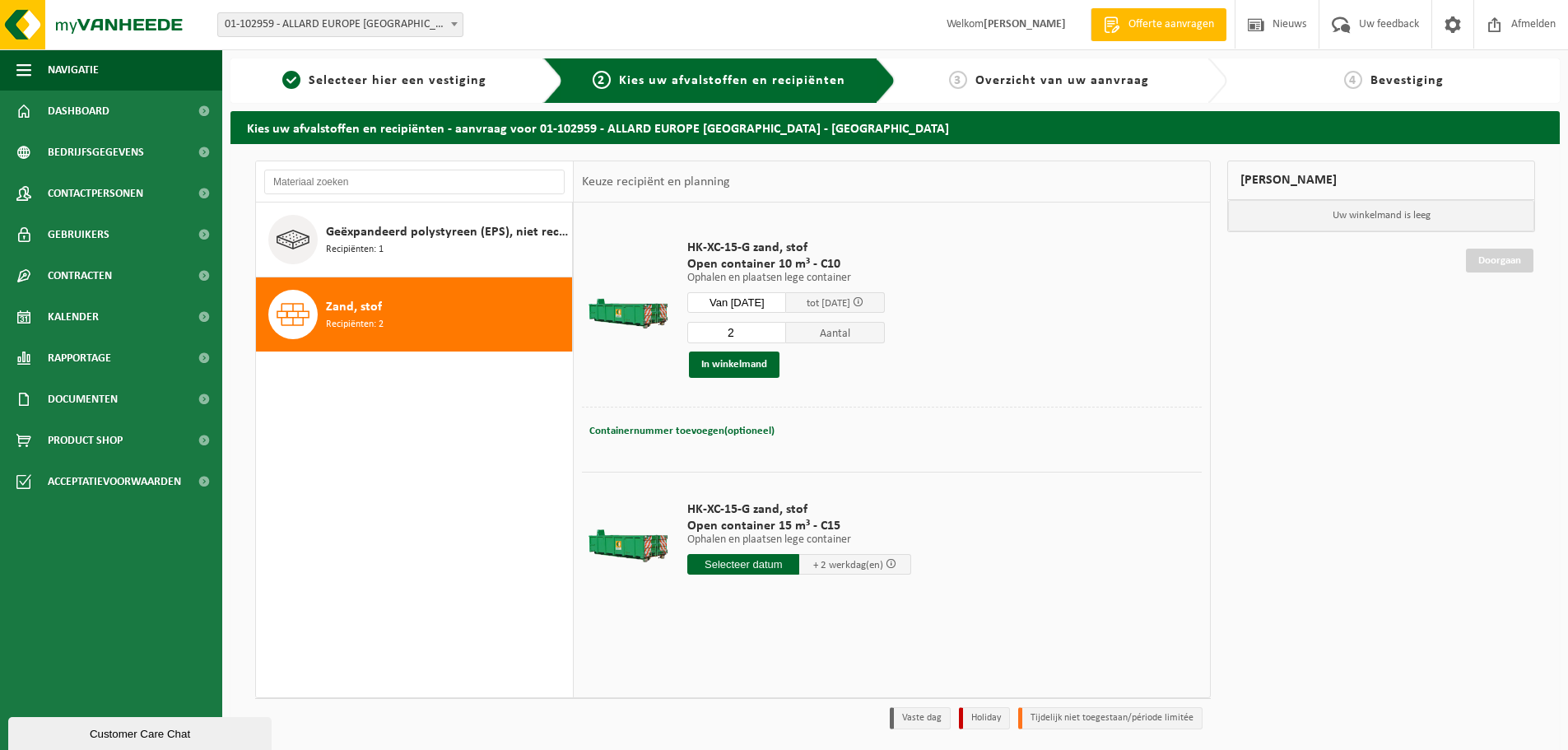
type input "2"
click at [786, 329] on input "2" at bounding box center [736, 333] width 99 height 21
click at [754, 370] on button "In winkelmand" at bounding box center [734, 364] width 90 height 26
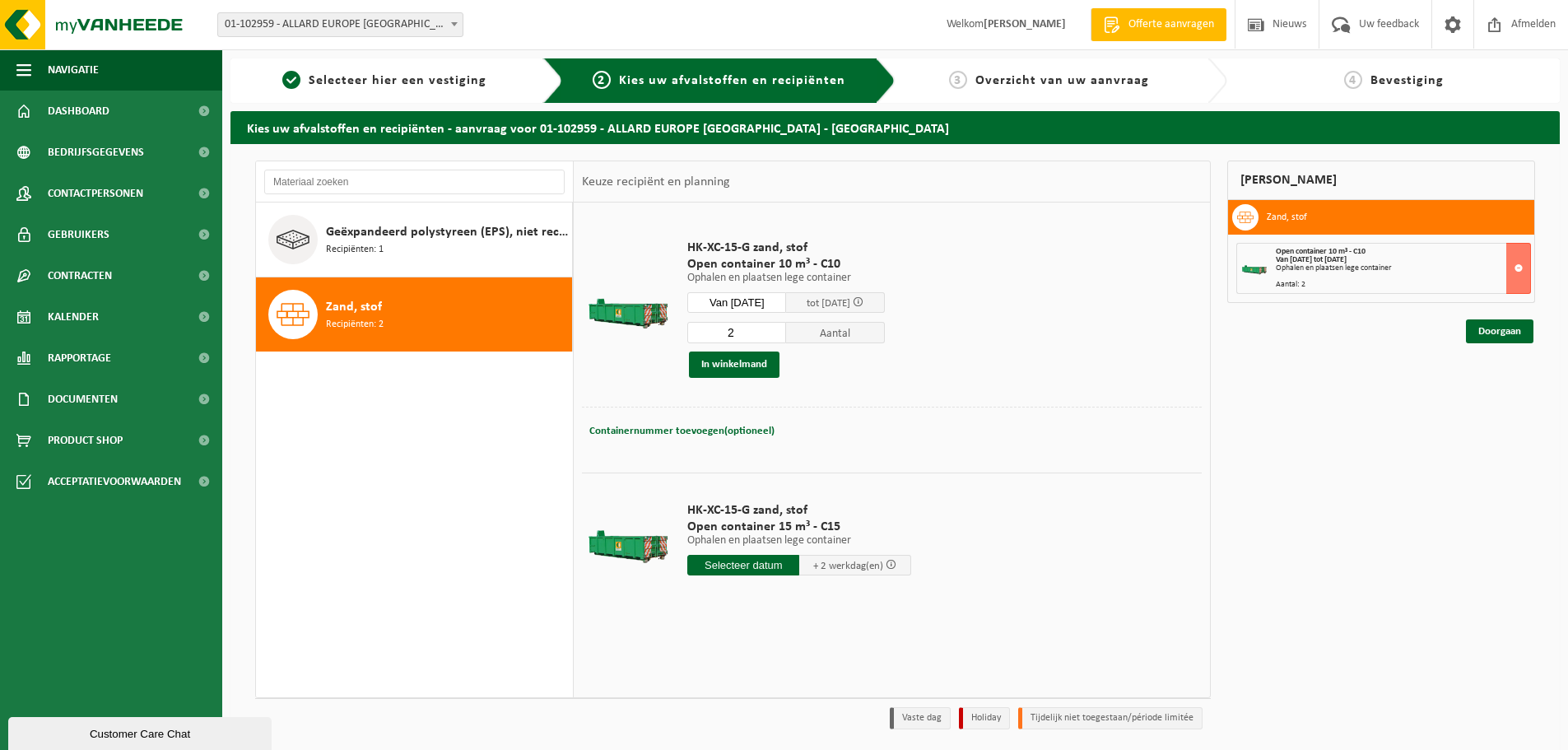
click at [786, 302] on input "Van 2025-10-13" at bounding box center [736, 302] width 99 height 20
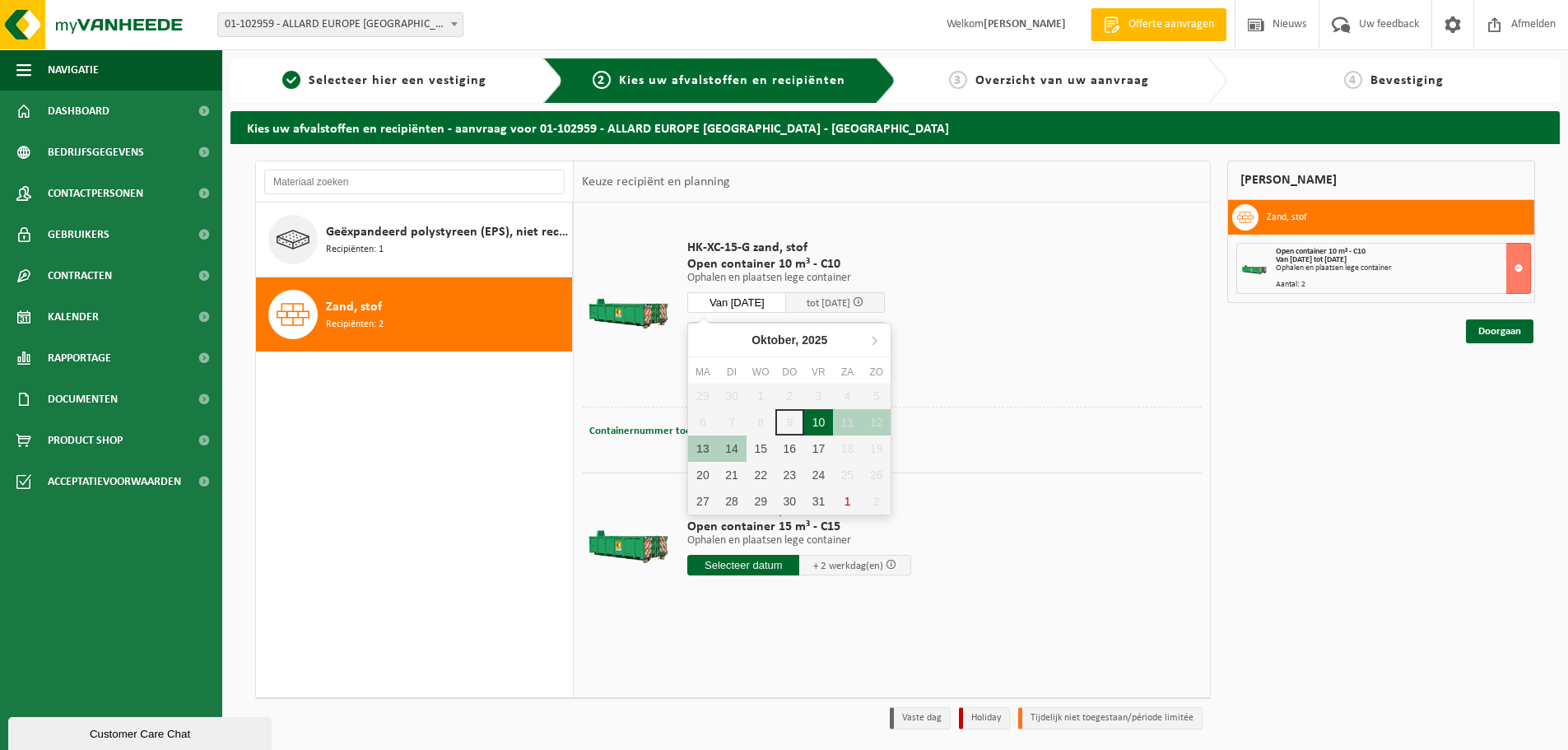
click at [818, 417] on div "10" at bounding box center [819, 422] width 29 height 26
type input "Van 2025-10-10"
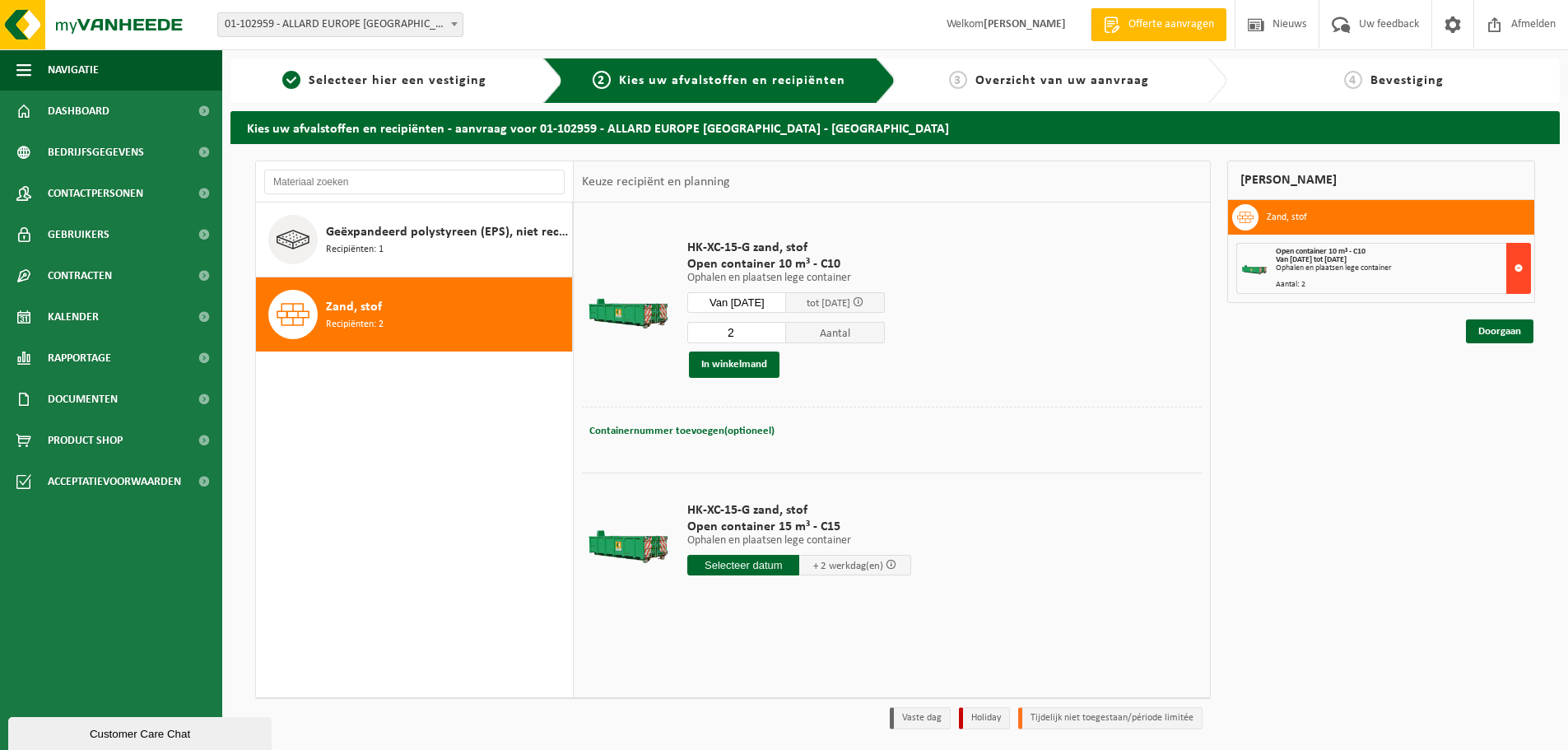
click at [1521, 271] on button at bounding box center [1518, 268] width 24 height 51
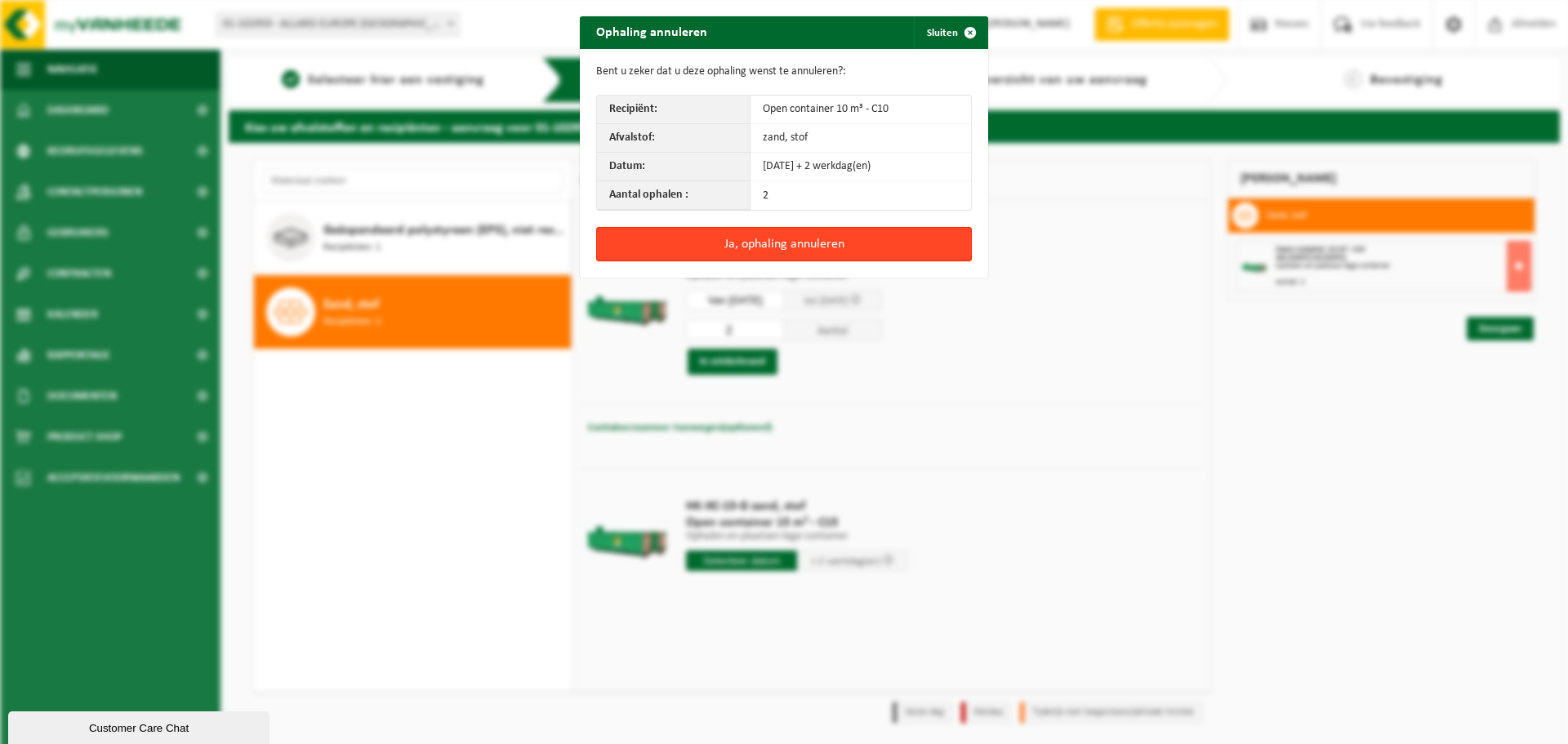
click at [897, 237] on button "Ja, ophaling annuleren" at bounding box center [784, 244] width 375 height 35
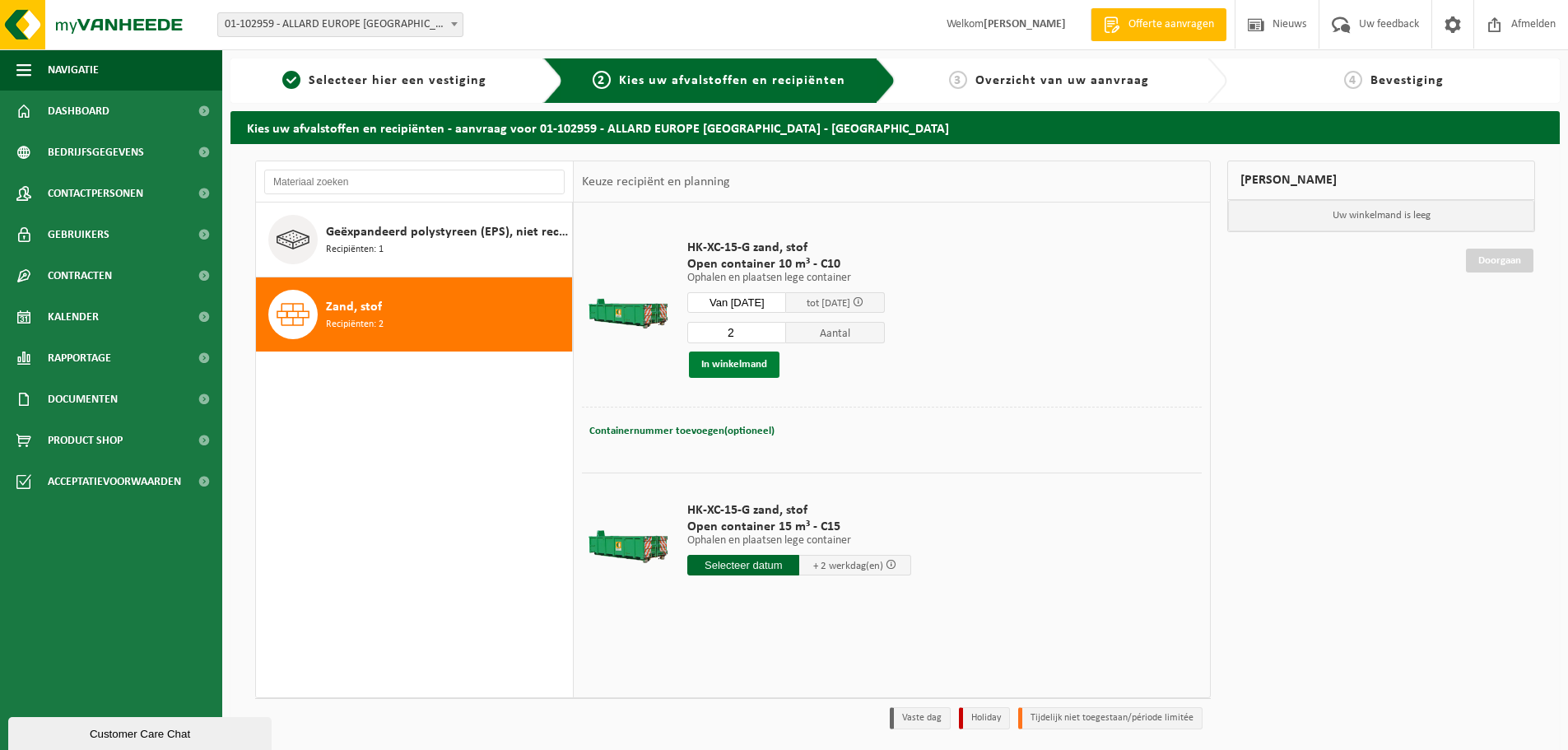
click at [738, 371] on button "In winkelmand" at bounding box center [734, 364] width 90 height 26
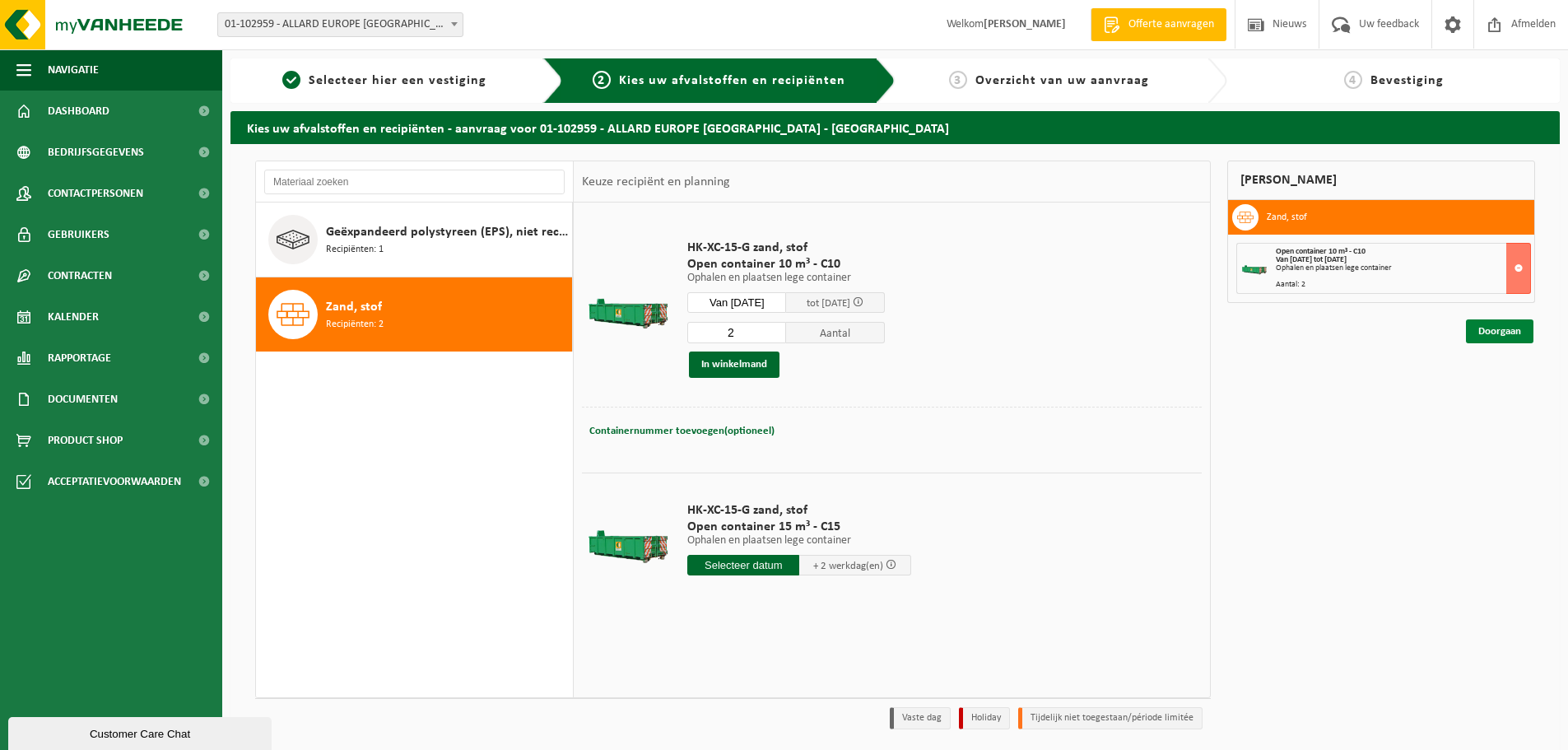
click at [1497, 331] on link "Doorgaan" at bounding box center [1500, 331] width 68 height 24
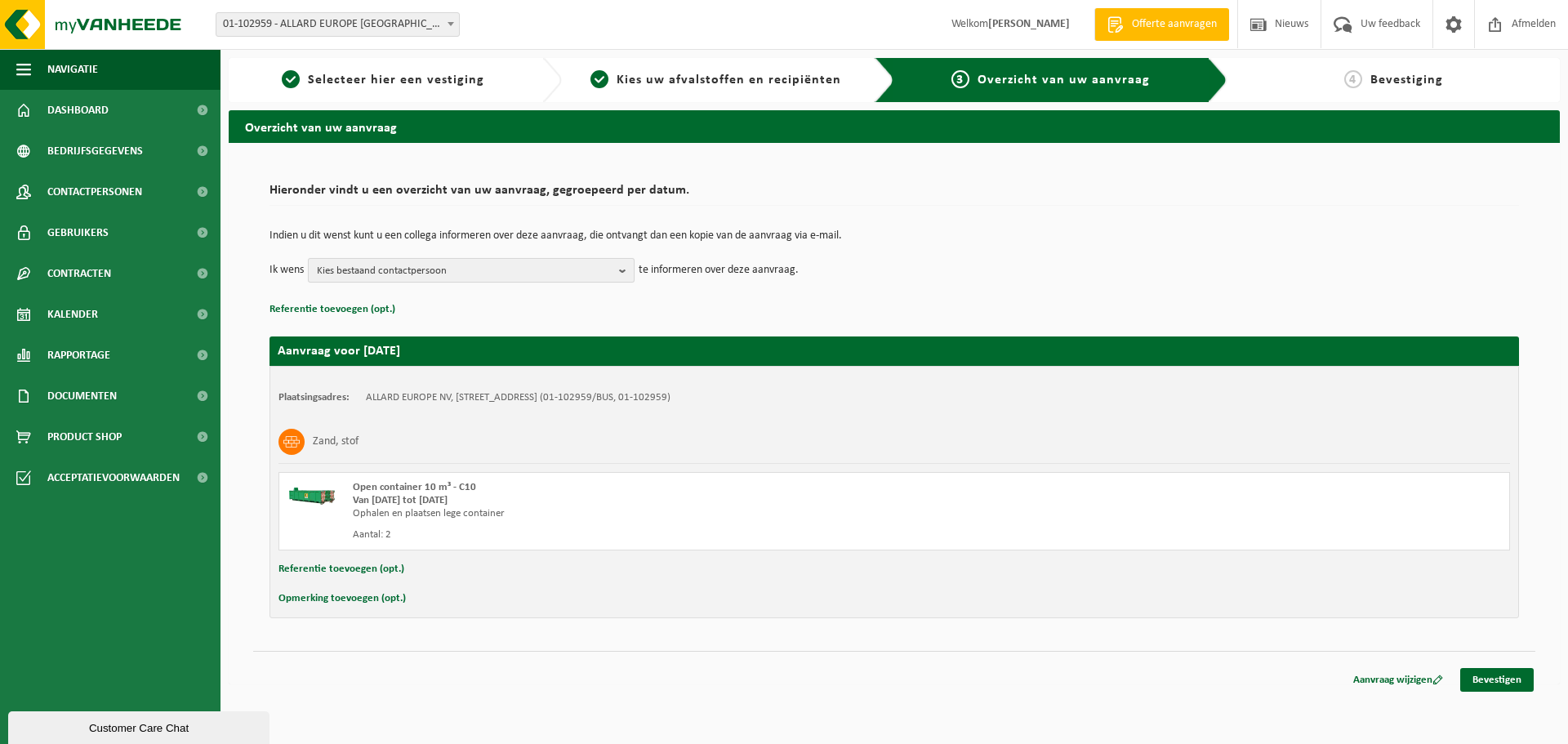
click at [621, 272] on b "button" at bounding box center [626, 270] width 14 height 23
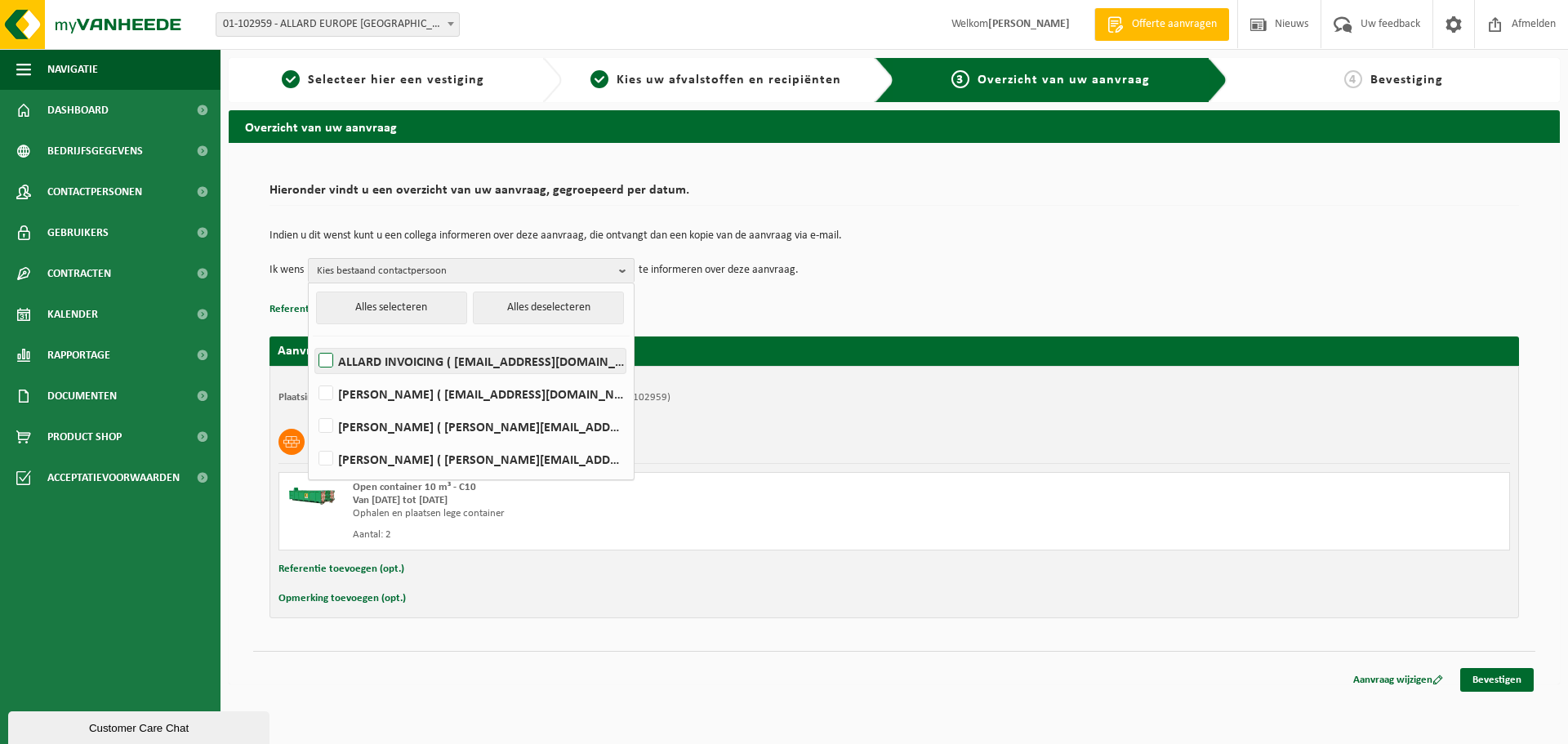
click at [325, 358] on label "ALLARD INVOICING ( [EMAIL_ADDRESS][DOMAIN_NAME] )" at bounding box center [470, 360] width 310 height 24
click at [313, 341] on input "ALLARD INVOICING ( [EMAIL_ADDRESS][DOMAIN_NAME] )" at bounding box center [312, 340] width 1 height 1
checkbox input "true"
click at [721, 321] on div "Aanvraag voor [DATE] Plaatsingsadres: ALLARD EUROPE NV, [GEOGRAPHIC_DATA], VEED…" at bounding box center [894, 470] width 1249 height 298
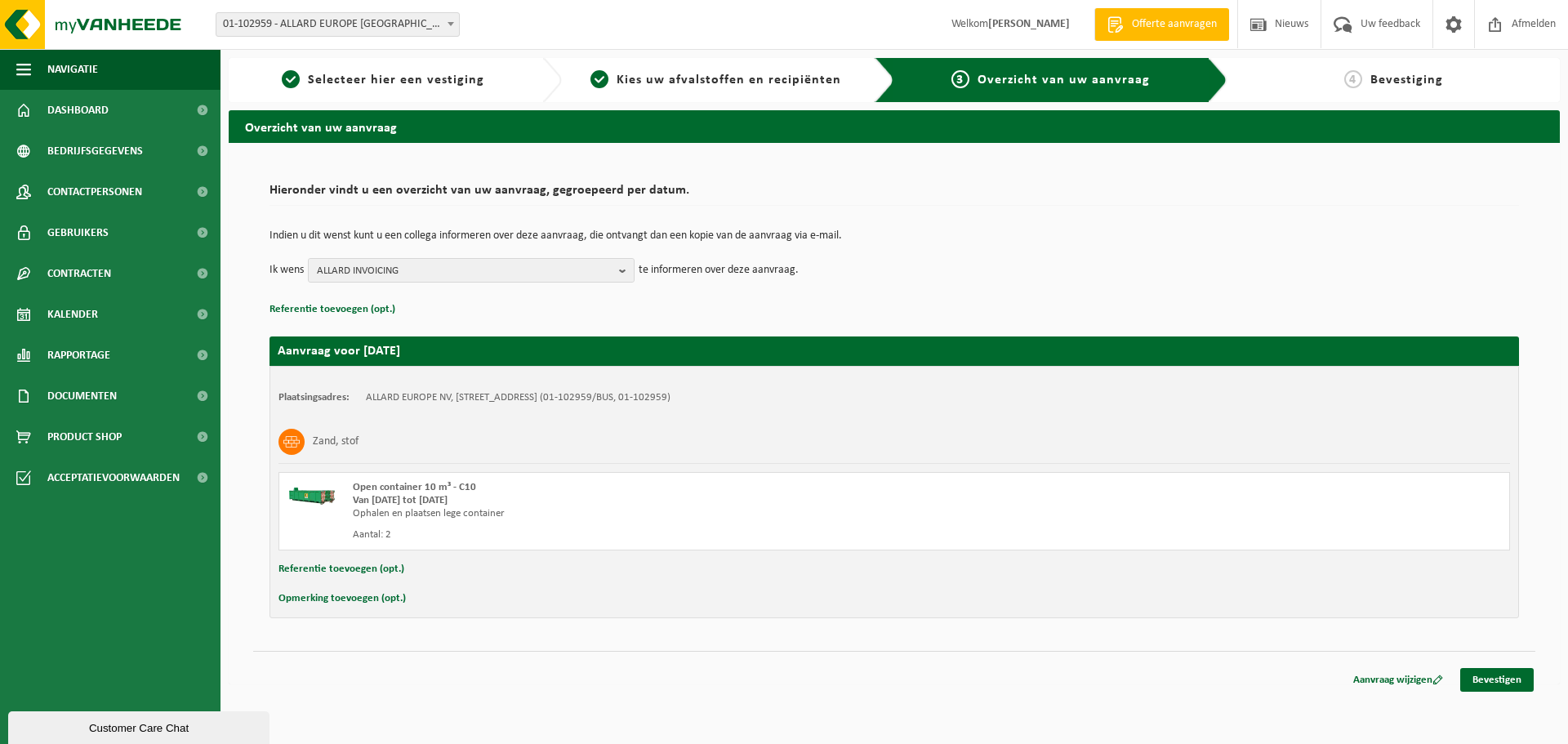
click at [358, 571] on button "Referentie toevoegen (opt.)" at bounding box center [341, 569] width 126 height 21
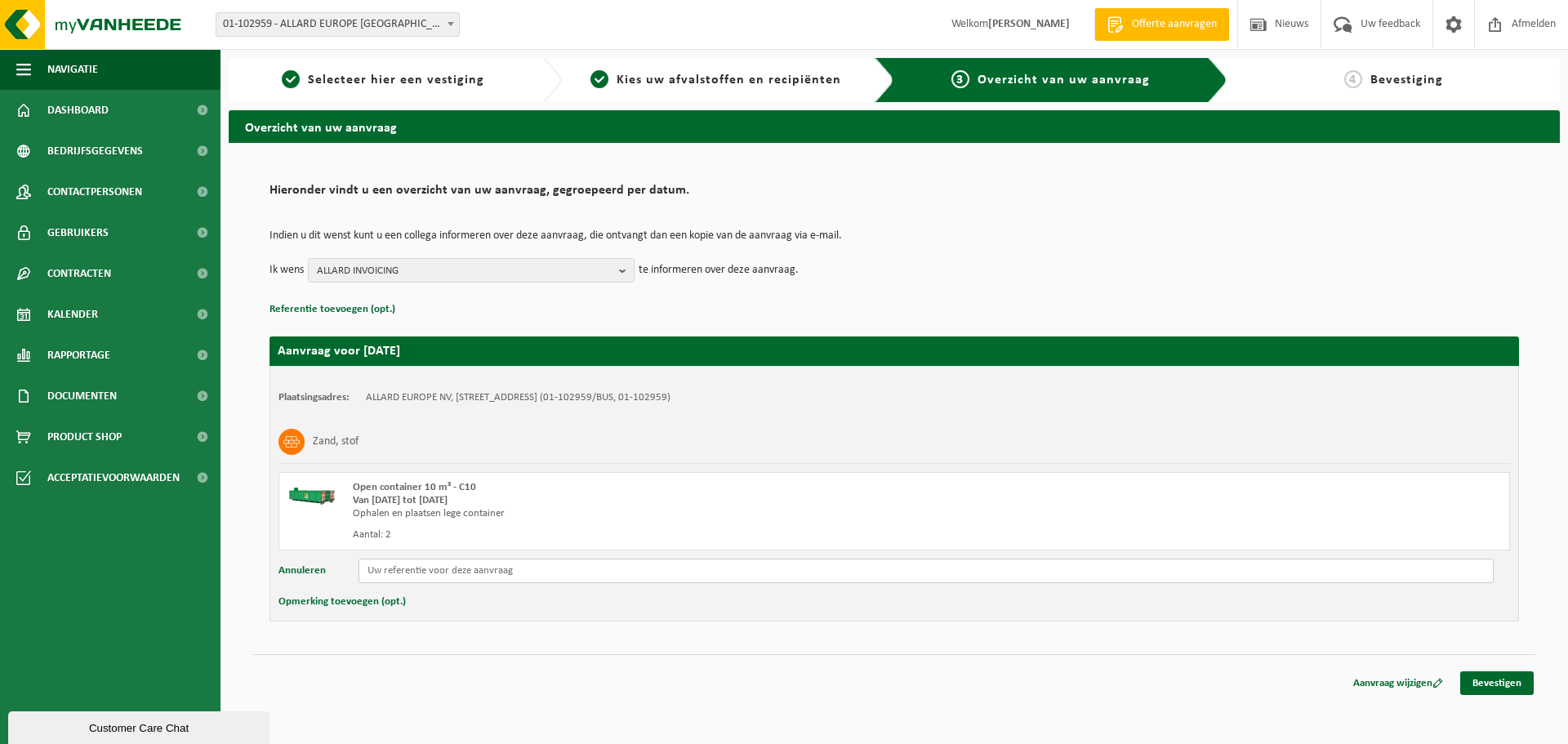
click at [411, 571] on input "text" at bounding box center [925, 570] width 1135 height 24
drag, startPoint x: 431, startPoint y: 569, endPoint x: 359, endPoint y: 569, distance: 72.0
click at [359, 569] on input "a20251351" at bounding box center [925, 570] width 1135 height 24
type input "a20251351"
click at [1496, 680] on link "Bevestigen" at bounding box center [1497, 682] width 73 height 24
